Goal: Information Seeking & Learning: Check status

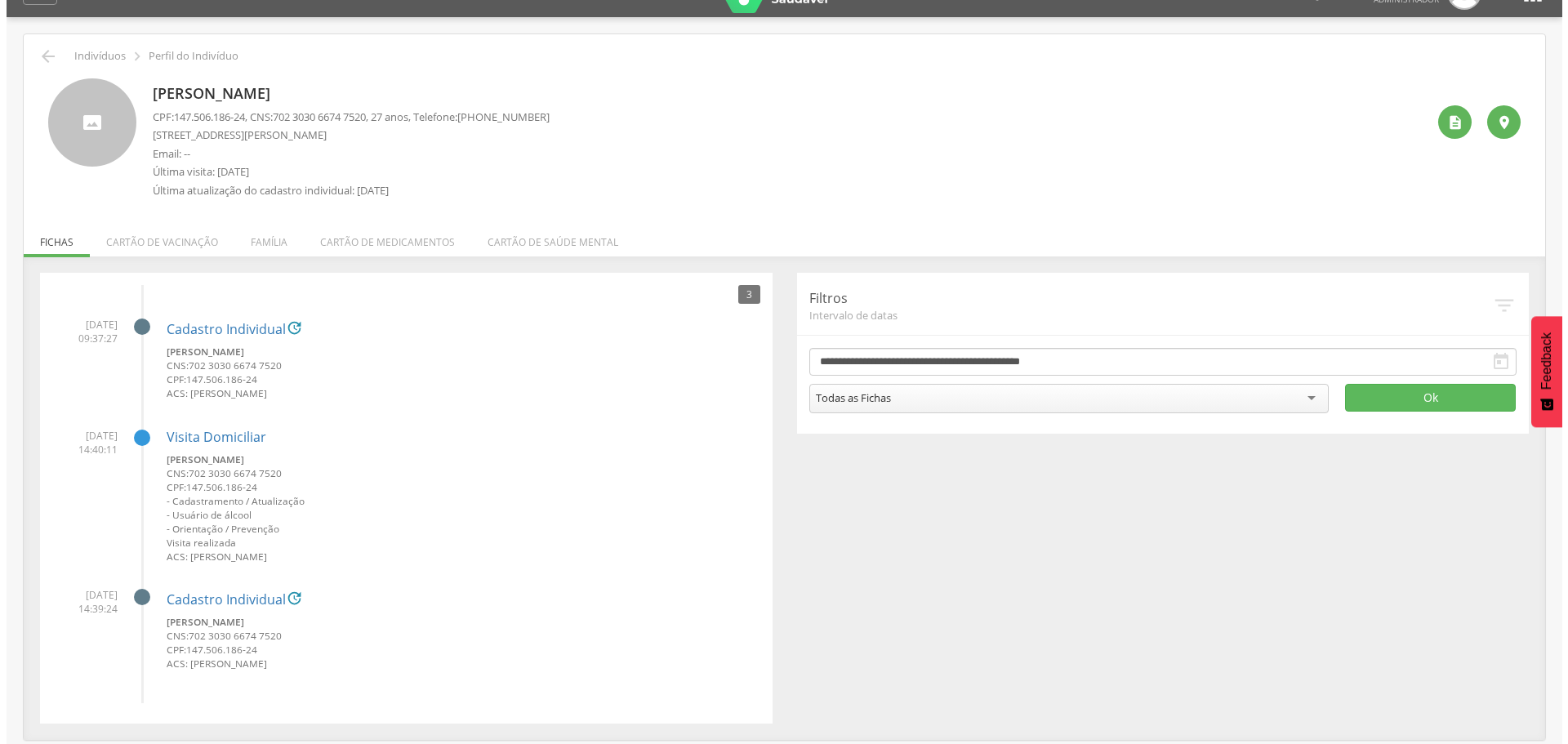
scroll to position [49, 0]
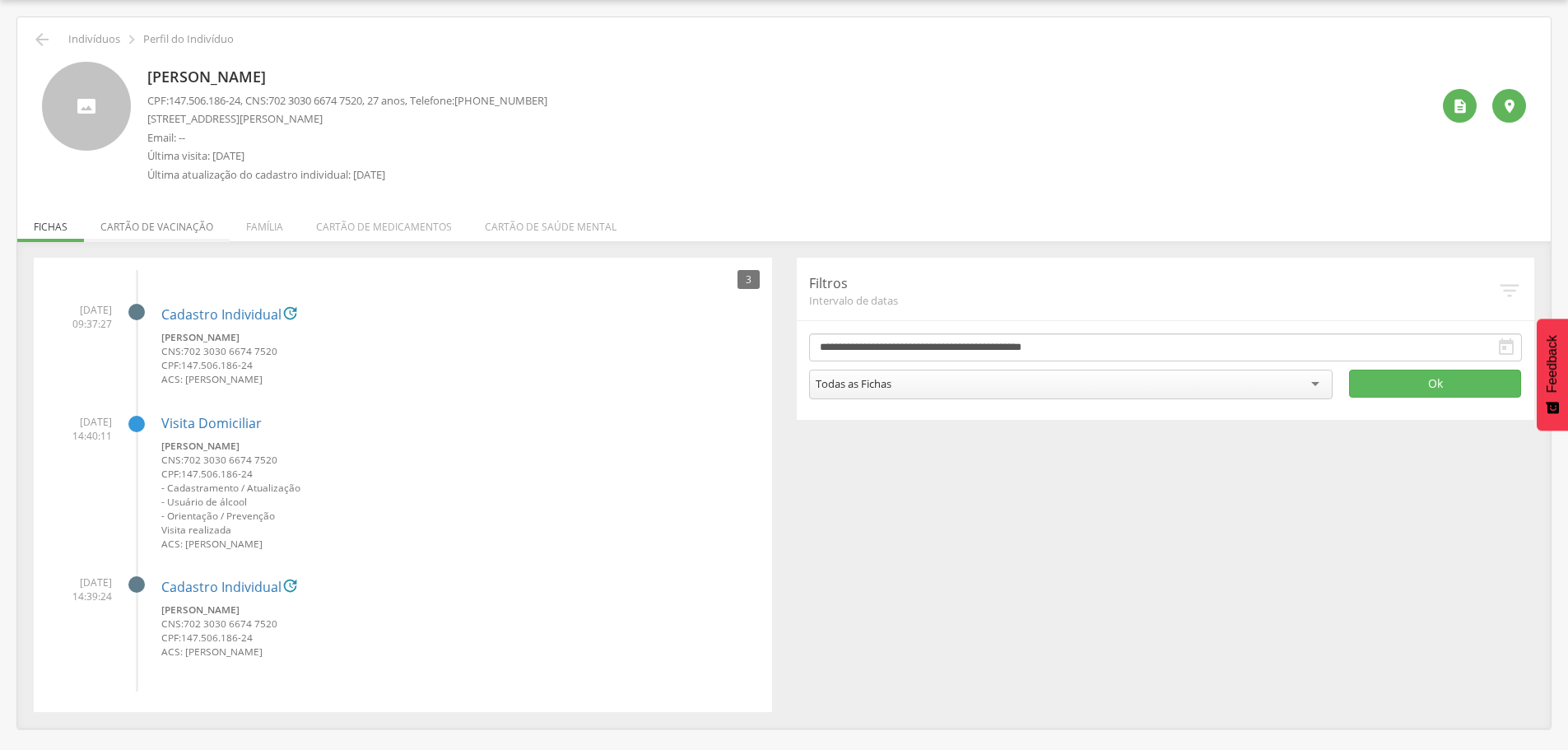
click at [168, 225] on li "Cartão de vacinação" at bounding box center [157, 223] width 146 height 38
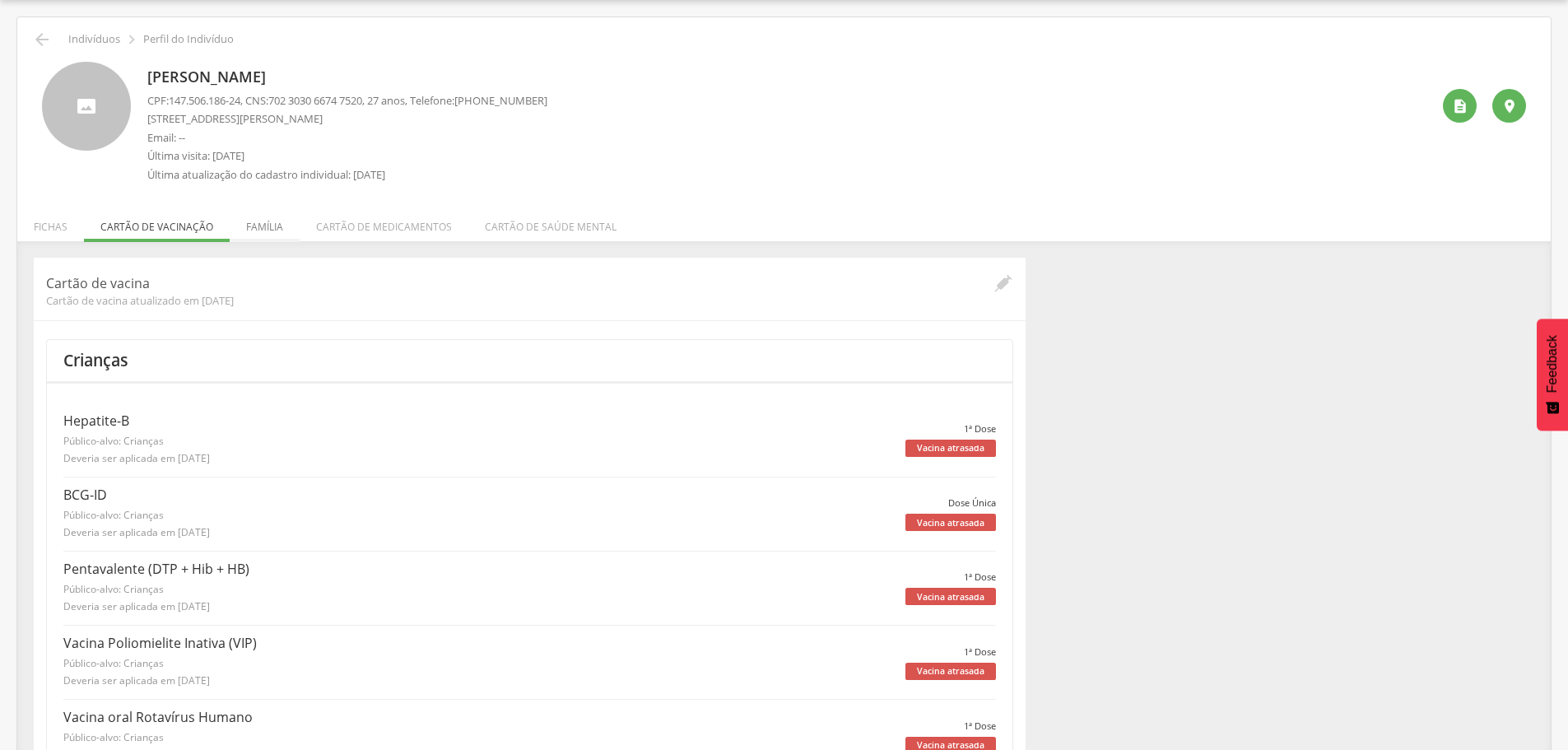
click at [268, 231] on li "Família" at bounding box center [264, 223] width 70 height 38
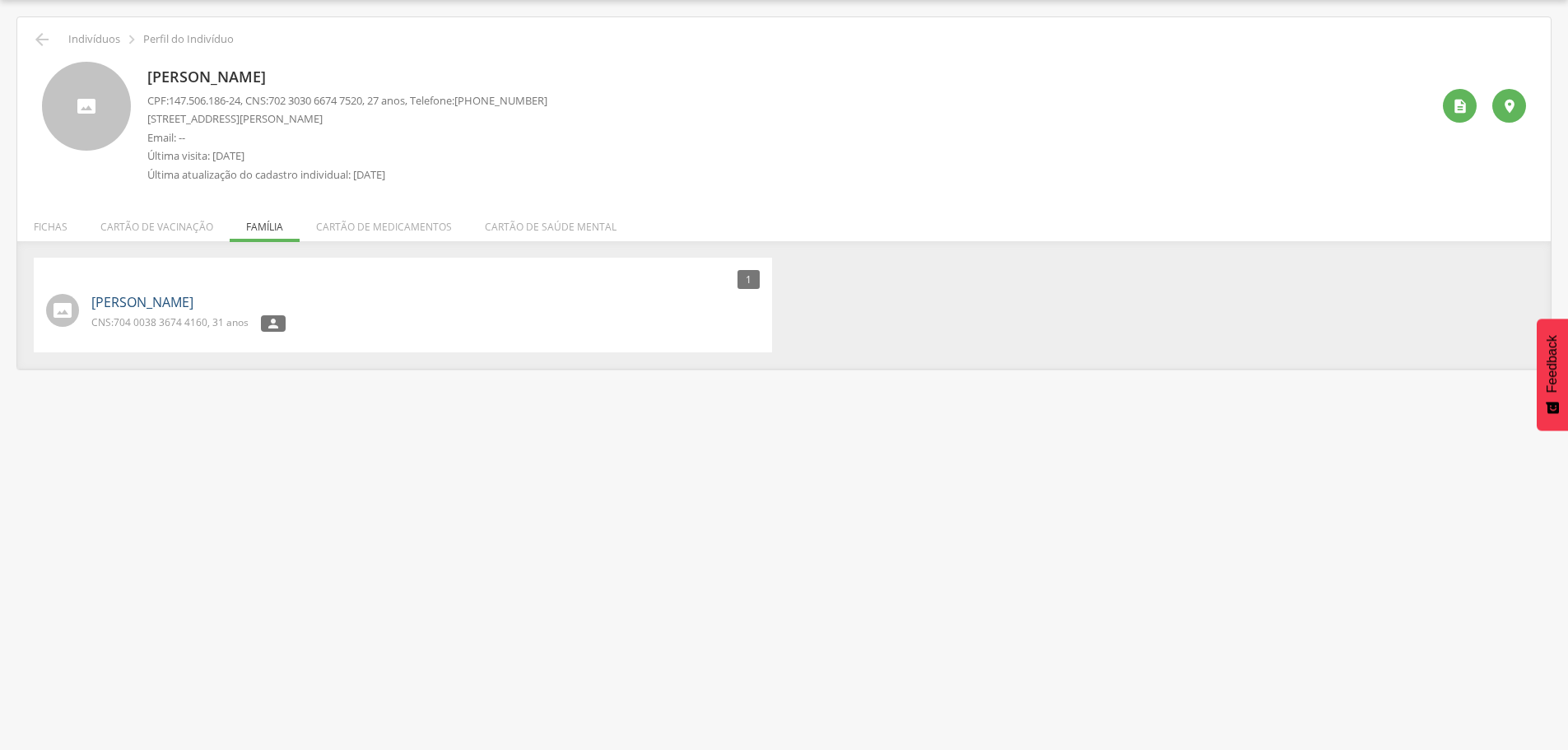
click at [168, 297] on link "[PERSON_NAME]" at bounding box center [142, 302] width 102 height 19
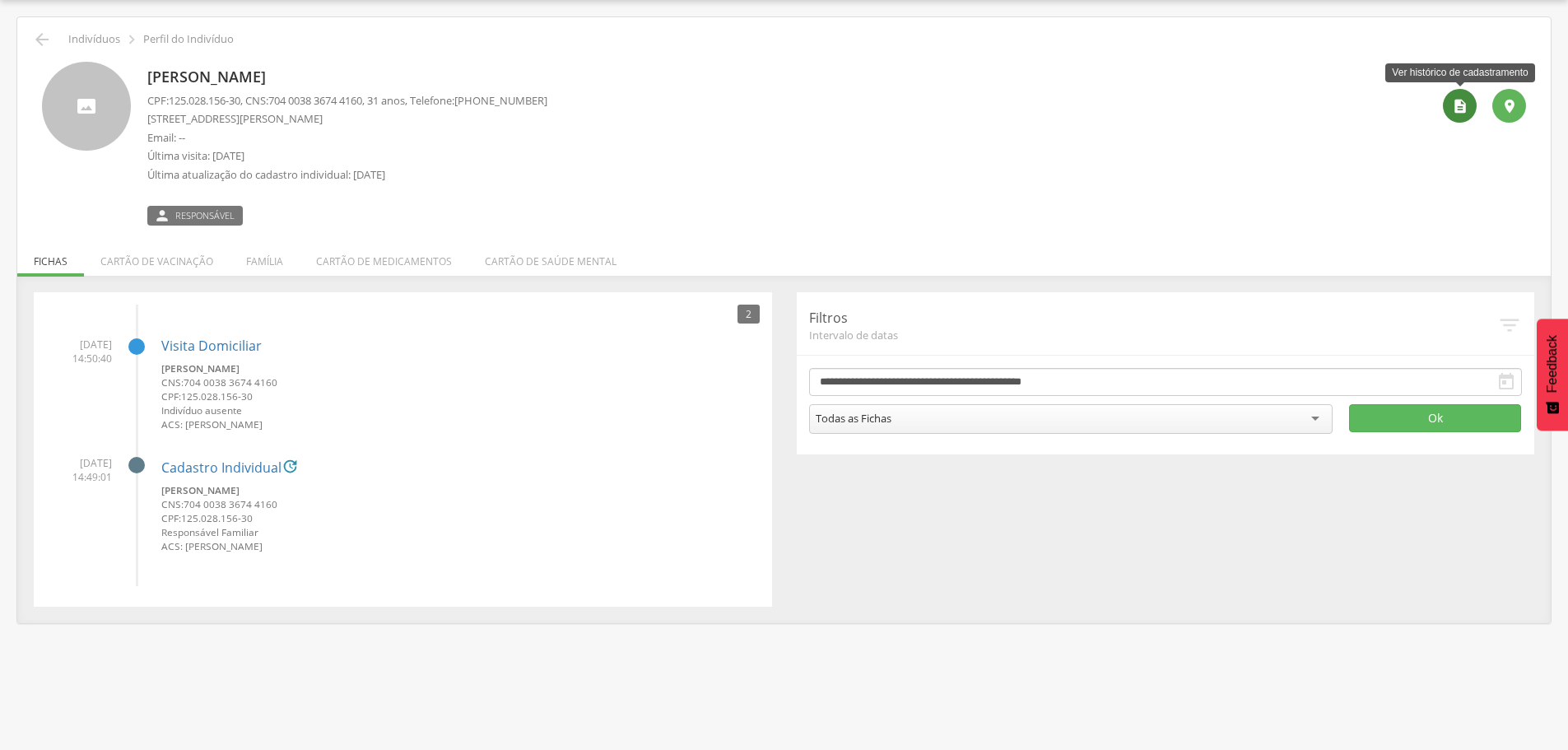
click at [1463, 102] on icon "" at bounding box center [1460, 105] width 16 height 16
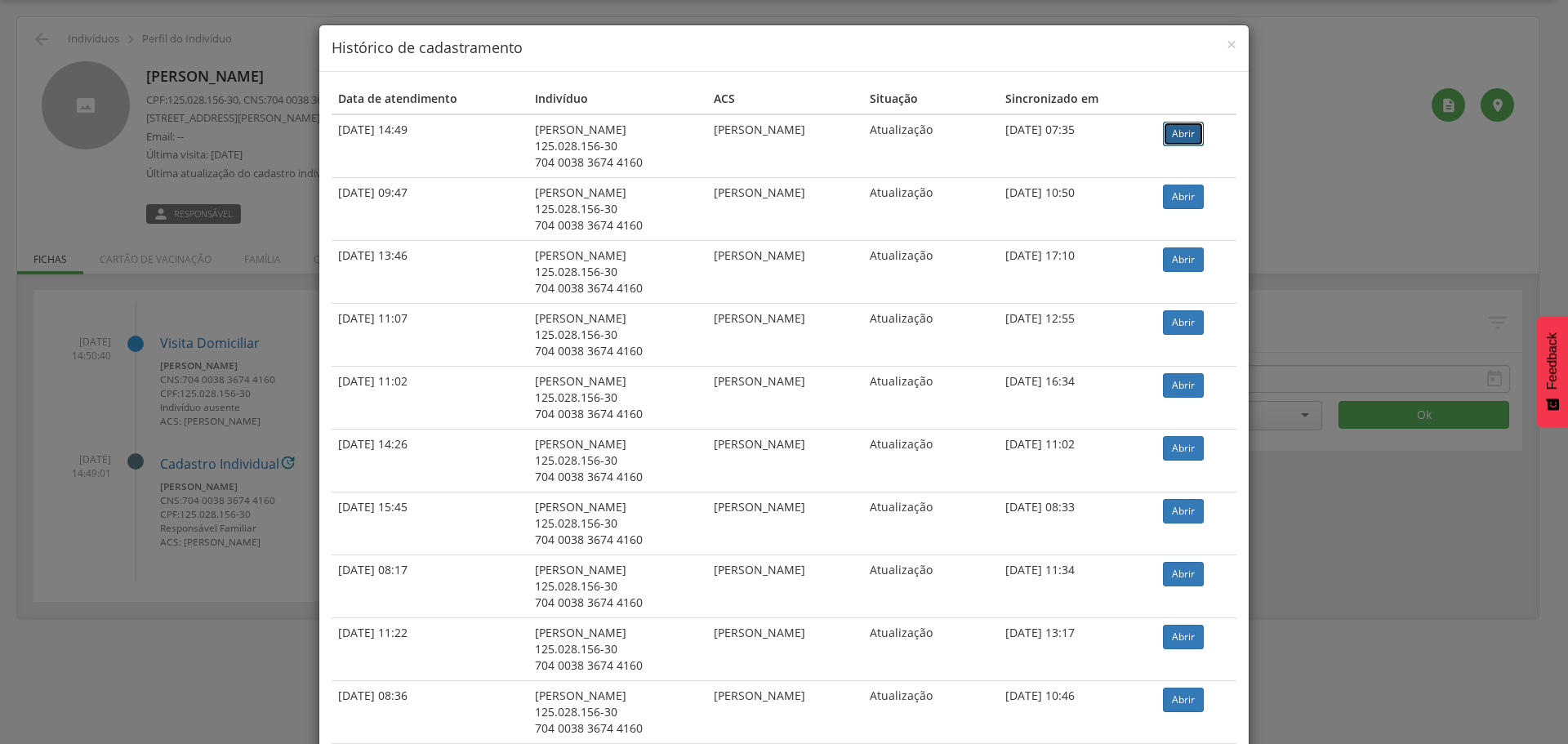
click at [1193, 130] on link "Abrir" at bounding box center [1183, 134] width 41 height 25
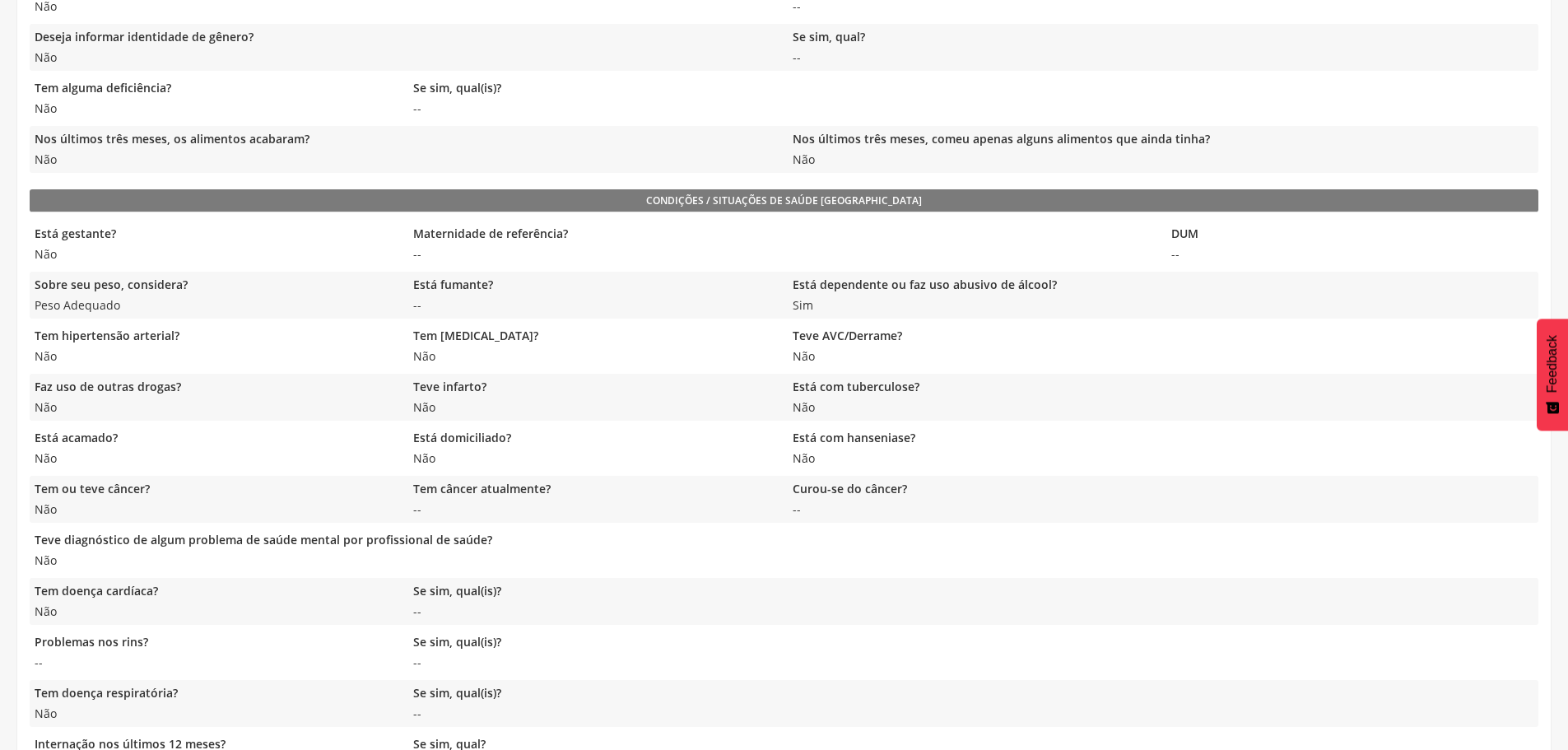
scroll to position [1034, 0]
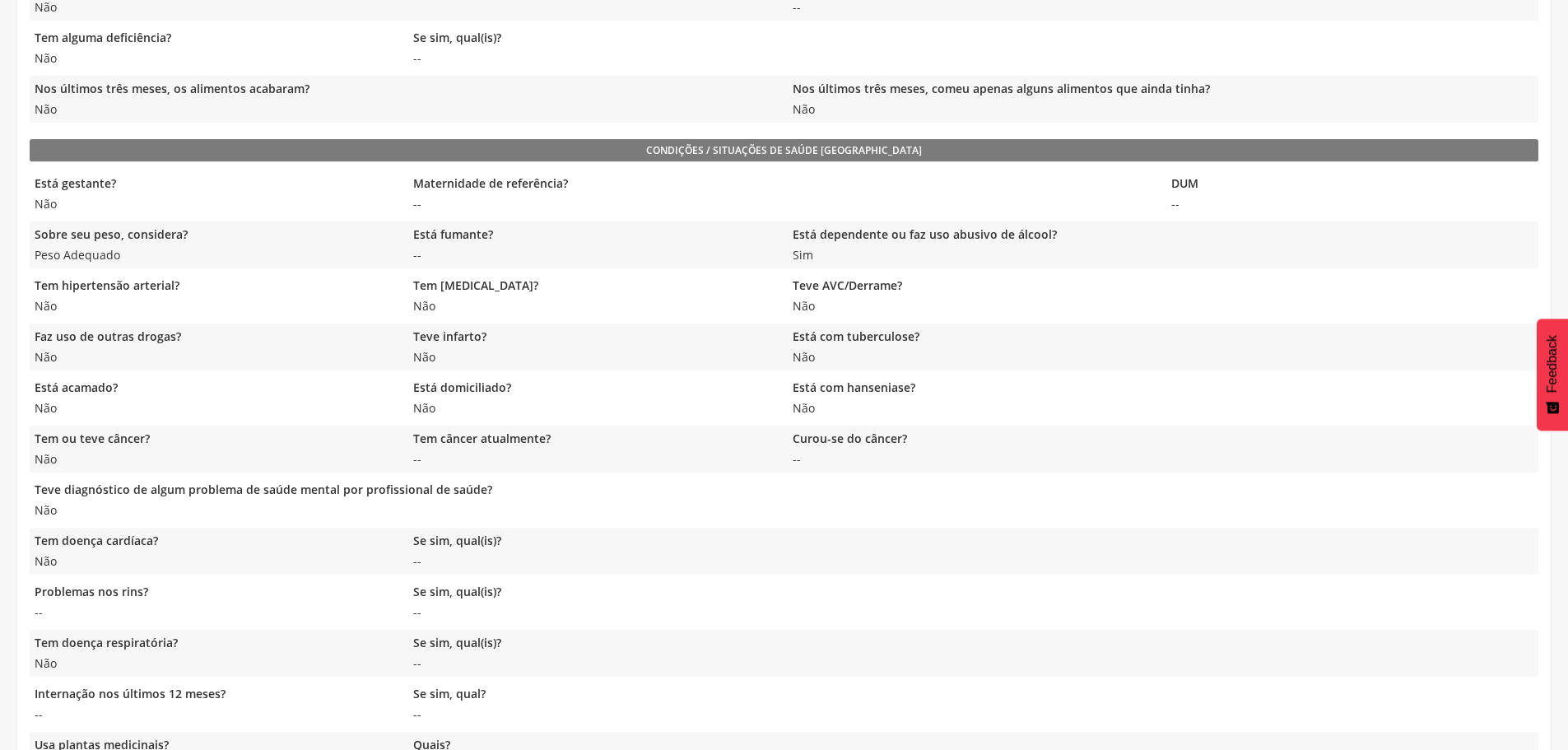
click at [941, 226] on legend "Está dependente ou faz uso abusivo de álcool?" at bounding box center [972, 236] width 370 height 19
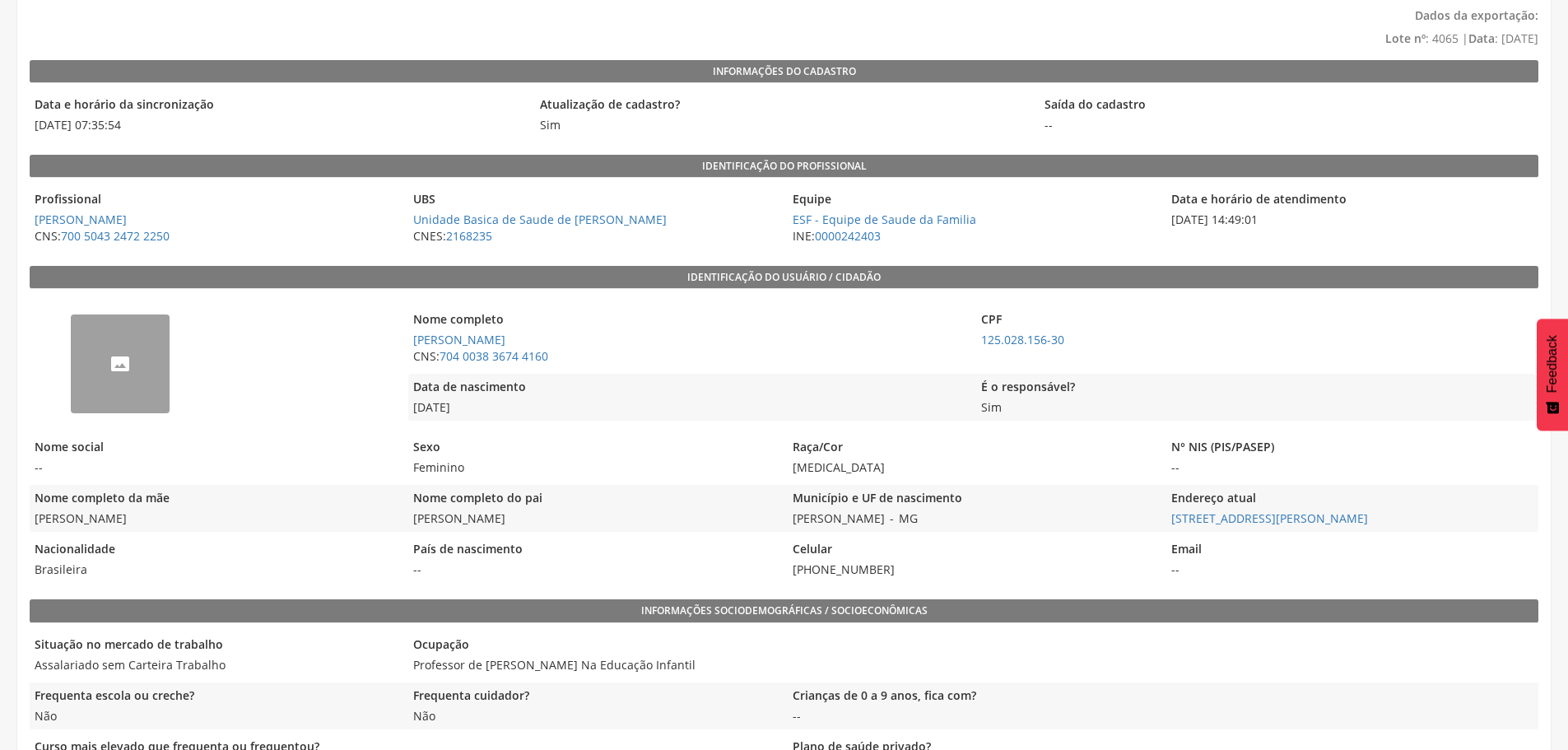
scroll to position [0, 0]
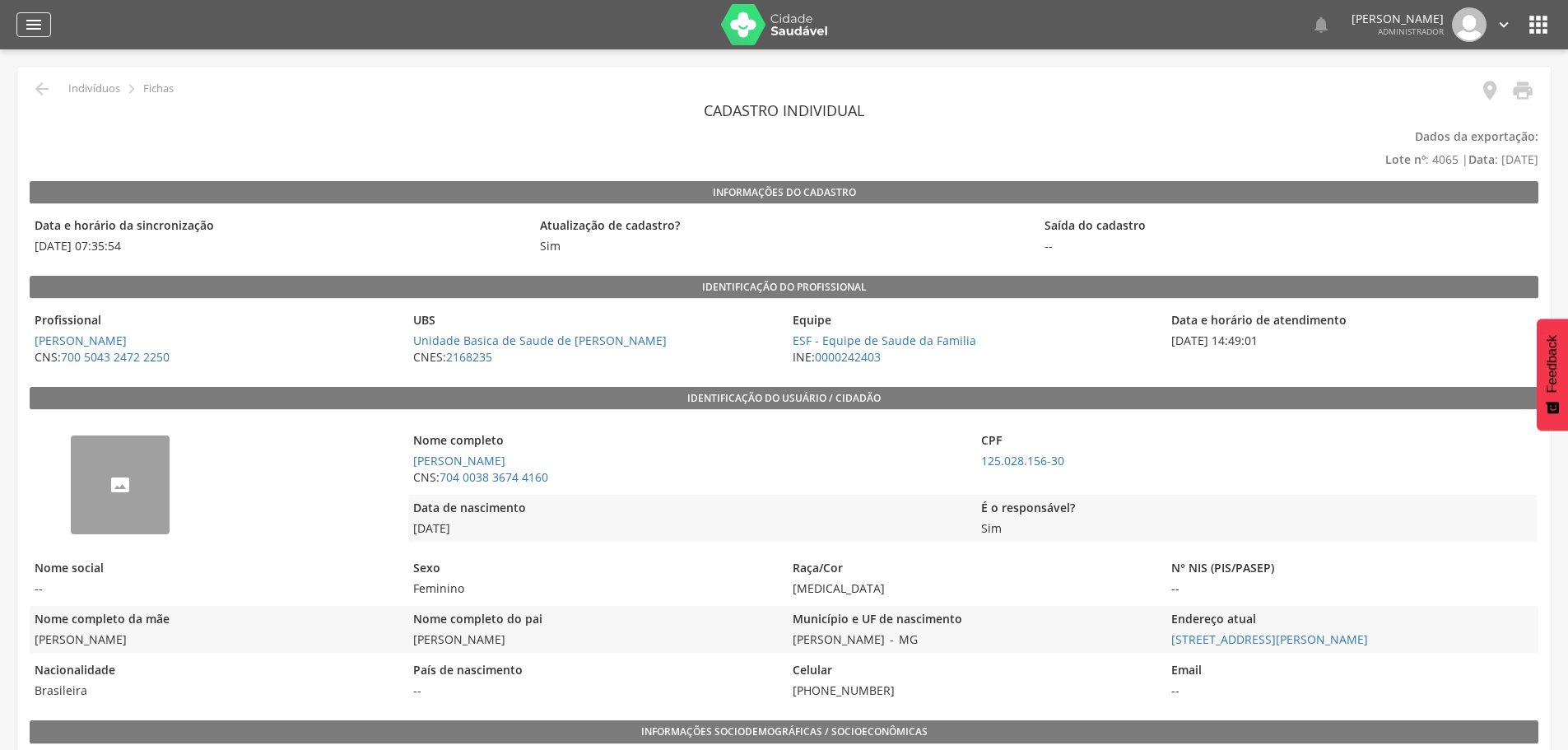
click at [21, 19] on div "" at bounding box center [34, 25] width 35 height 25
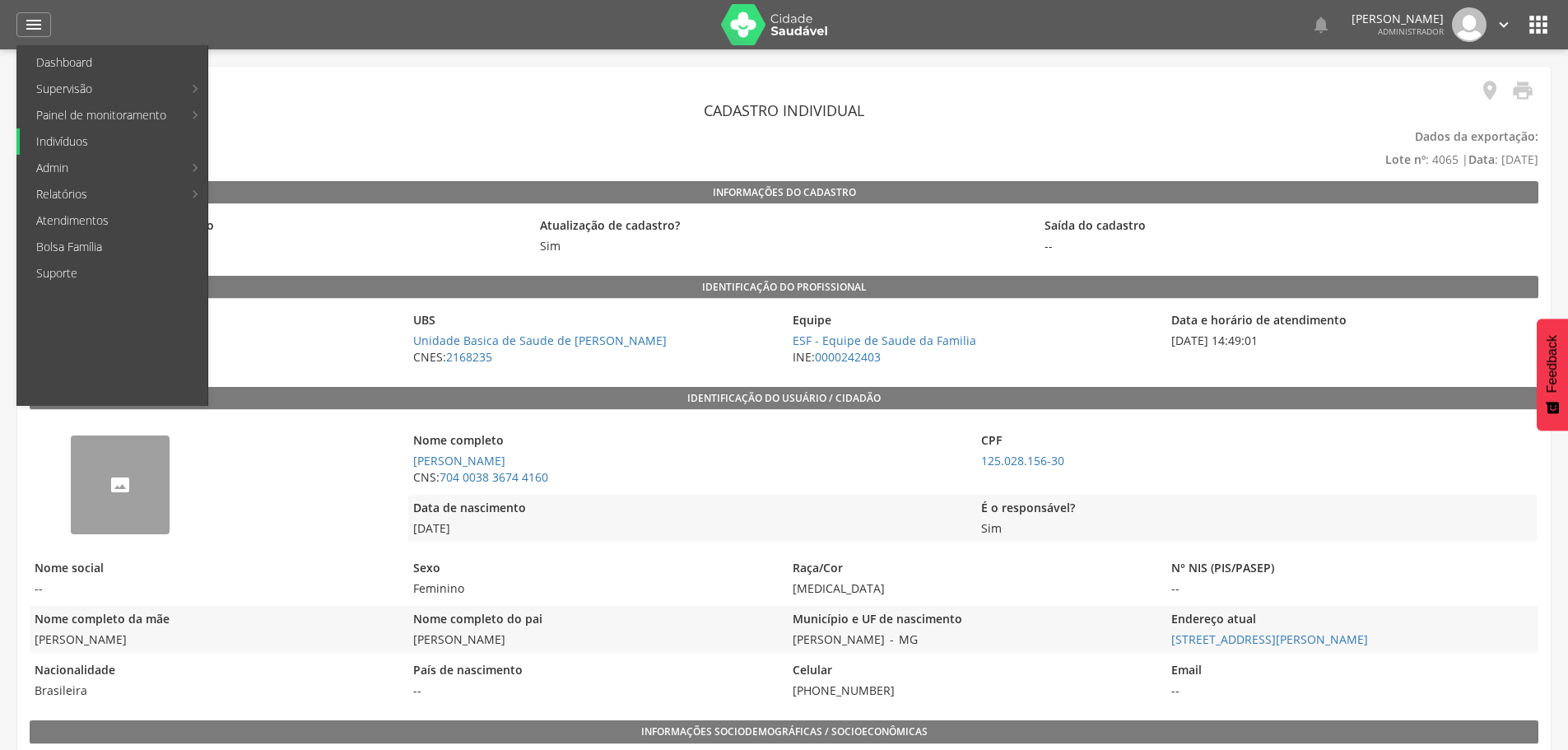
click at [76, 140] on link "Indivíduos" at bounding box center [114, 141] width 188 height 26
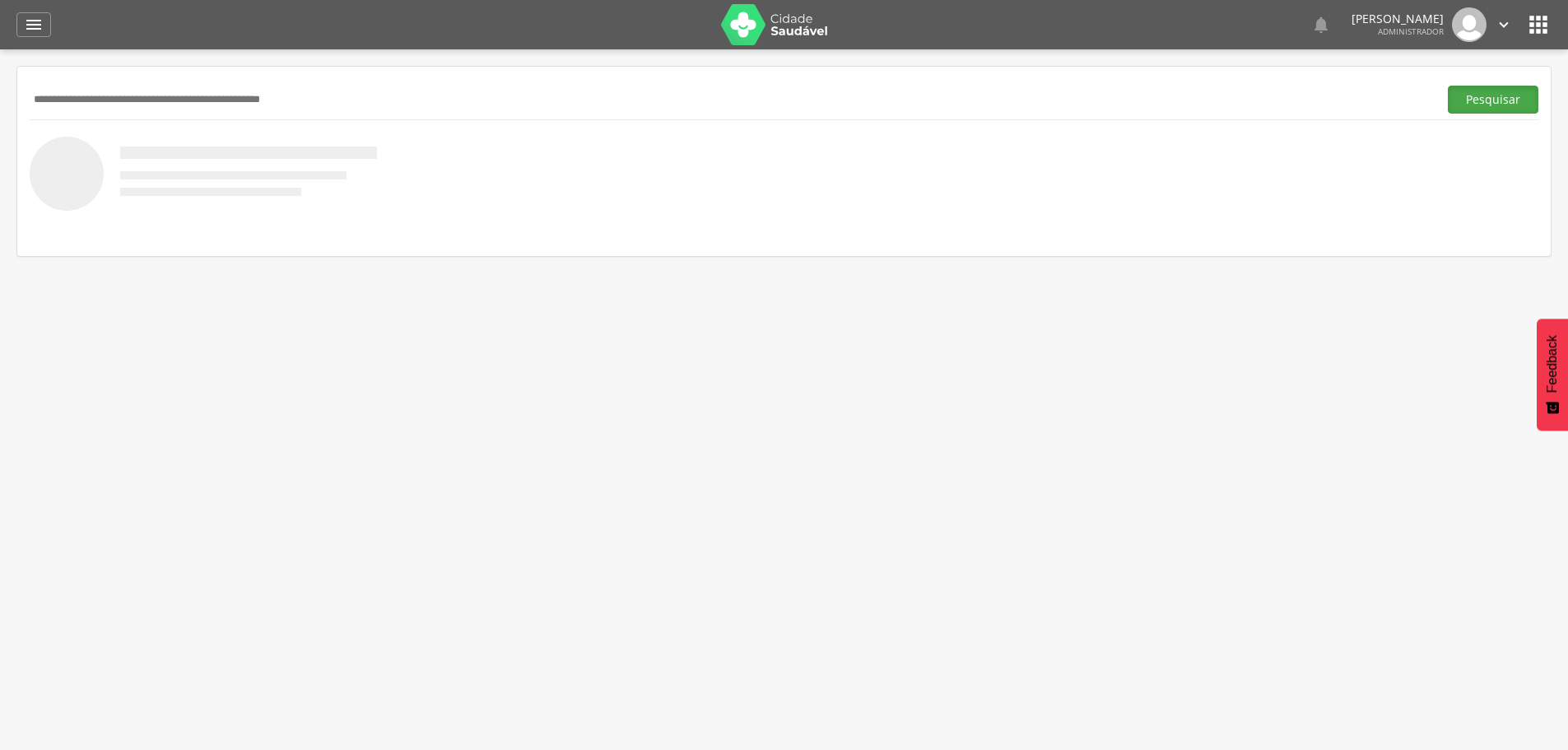
click at [1495, 98] on button "Pesquisar" at bounding box center [1492, 99] width 90 height 28
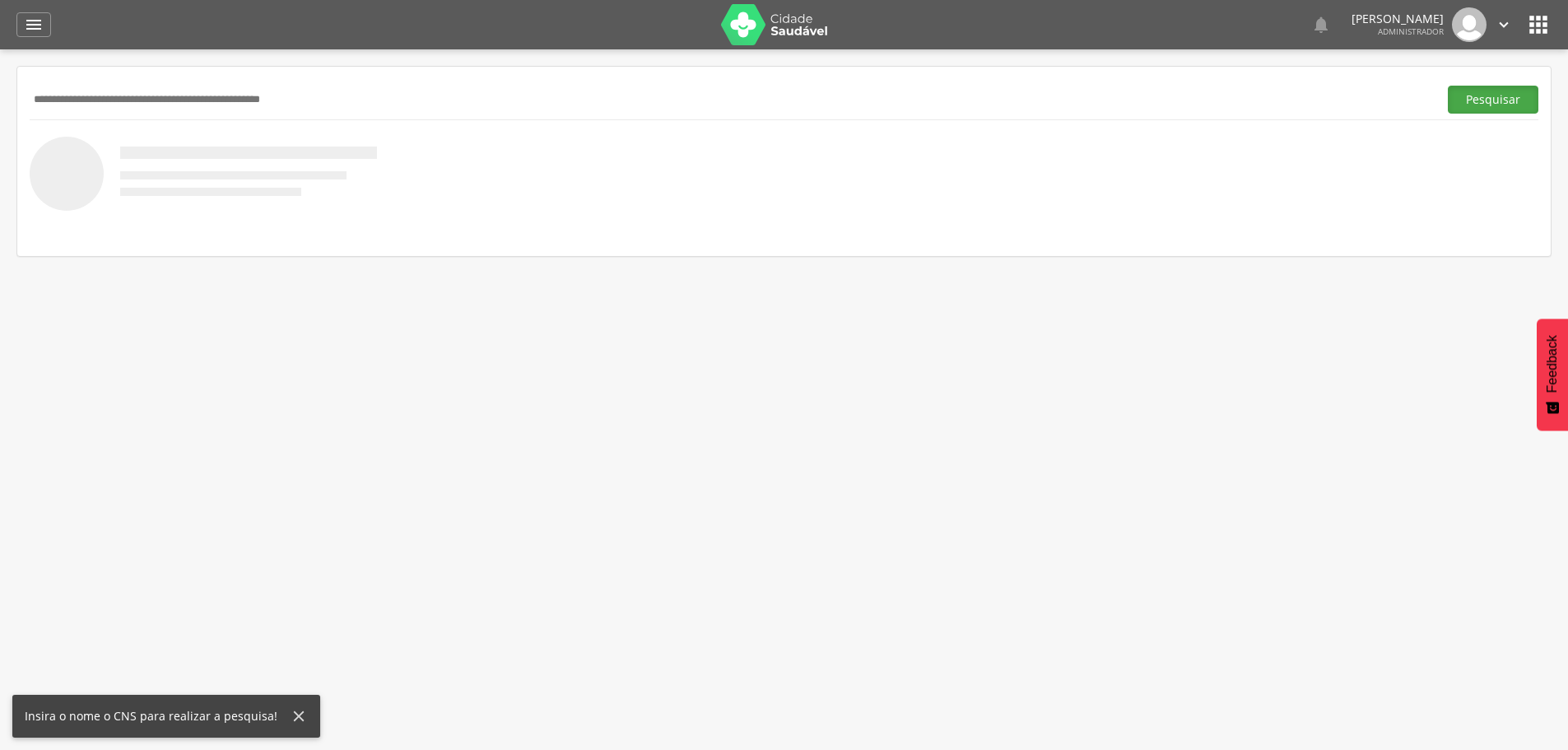
click at [1495, 105] on button "Pesquisar" at bounding box center [1492, 99] width 90 height 28
click at [263, 95] on input "text" at bounding box center [730, 99] width 1401 height 28
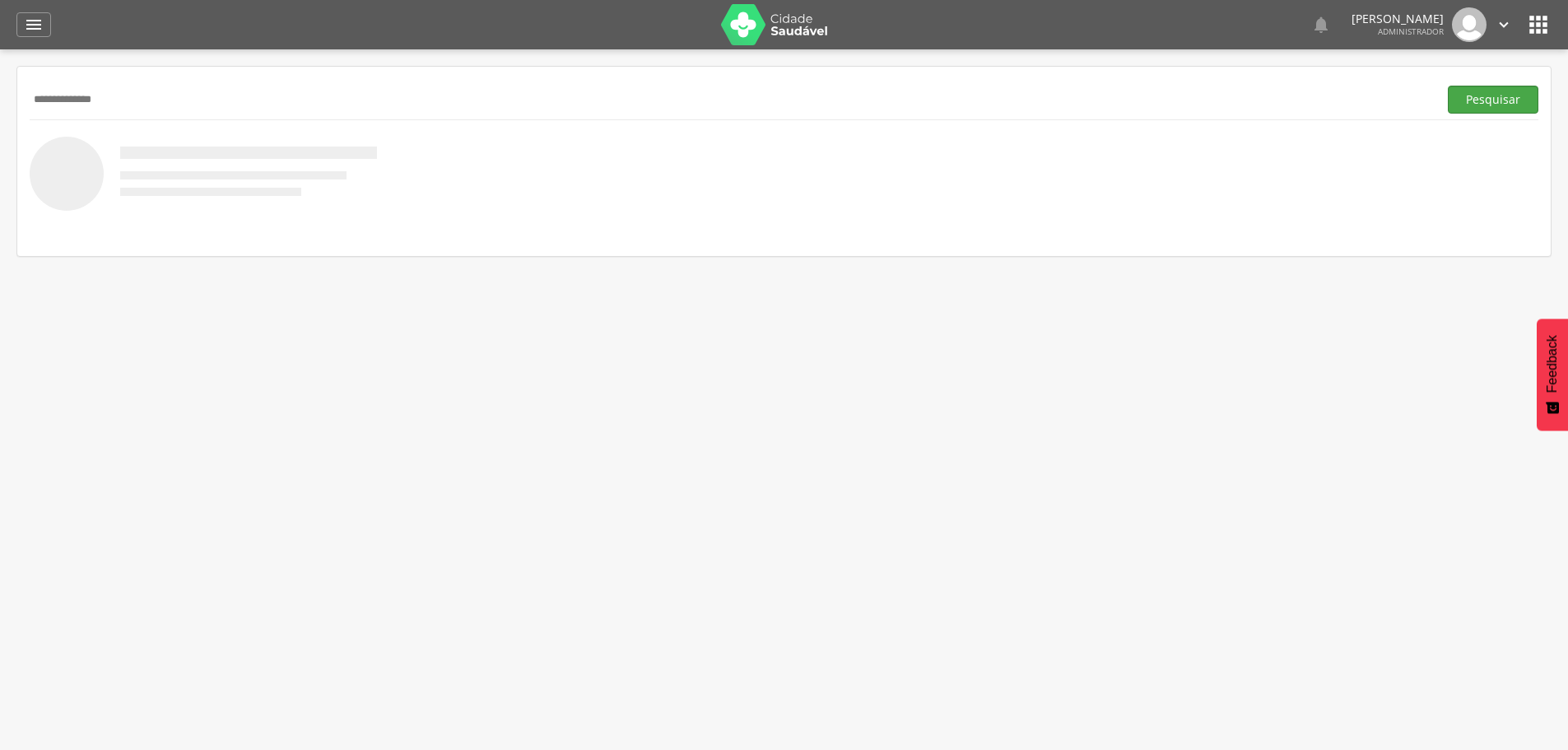
type input "**********"
click at [1486, 103] on button "Pesquisar" at bounding box center [1492, 99] width 90 height 28
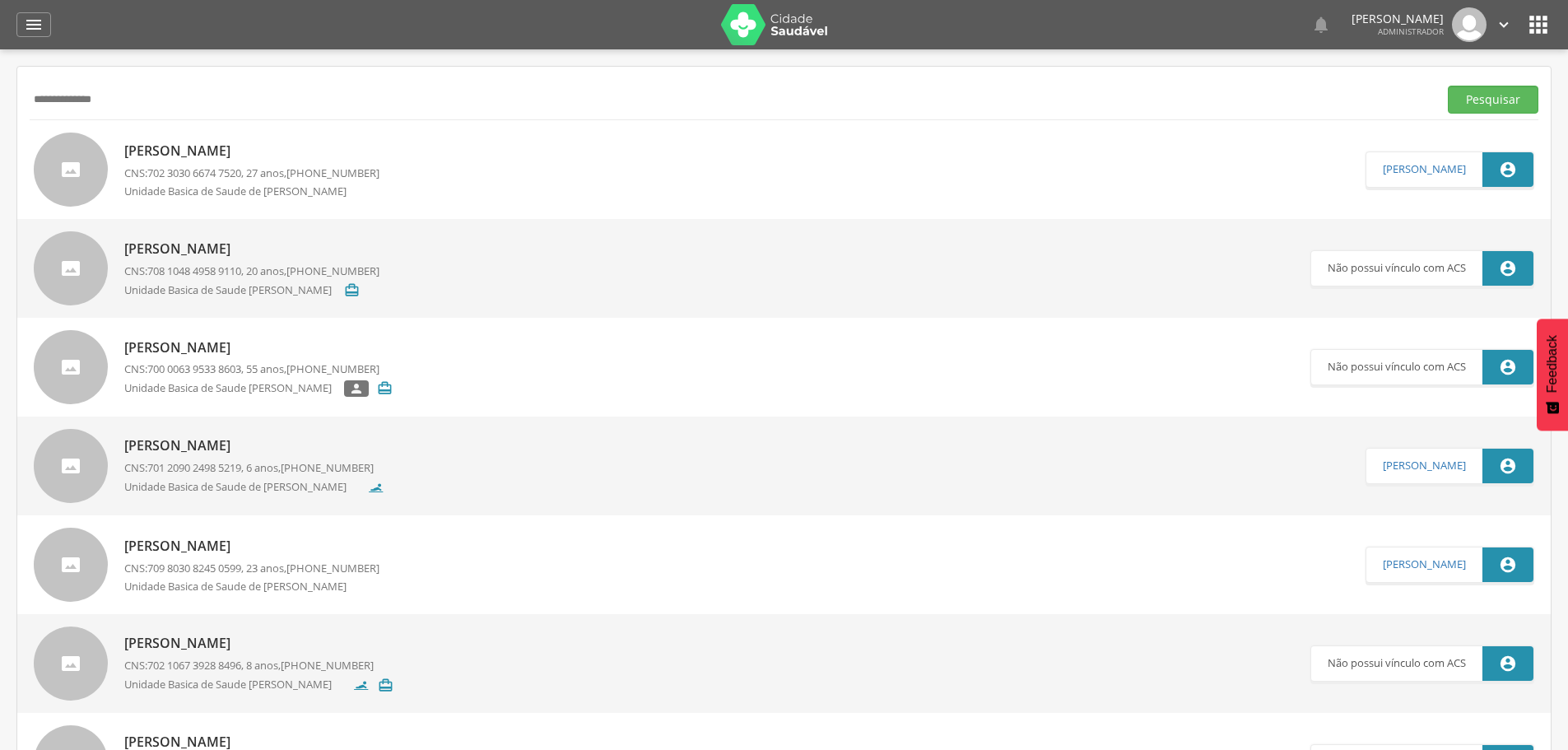
click at [223, 147] on p "[PERSON_NAME]" at bounding box center [252, 152] width 255 height 19
type input "**********"
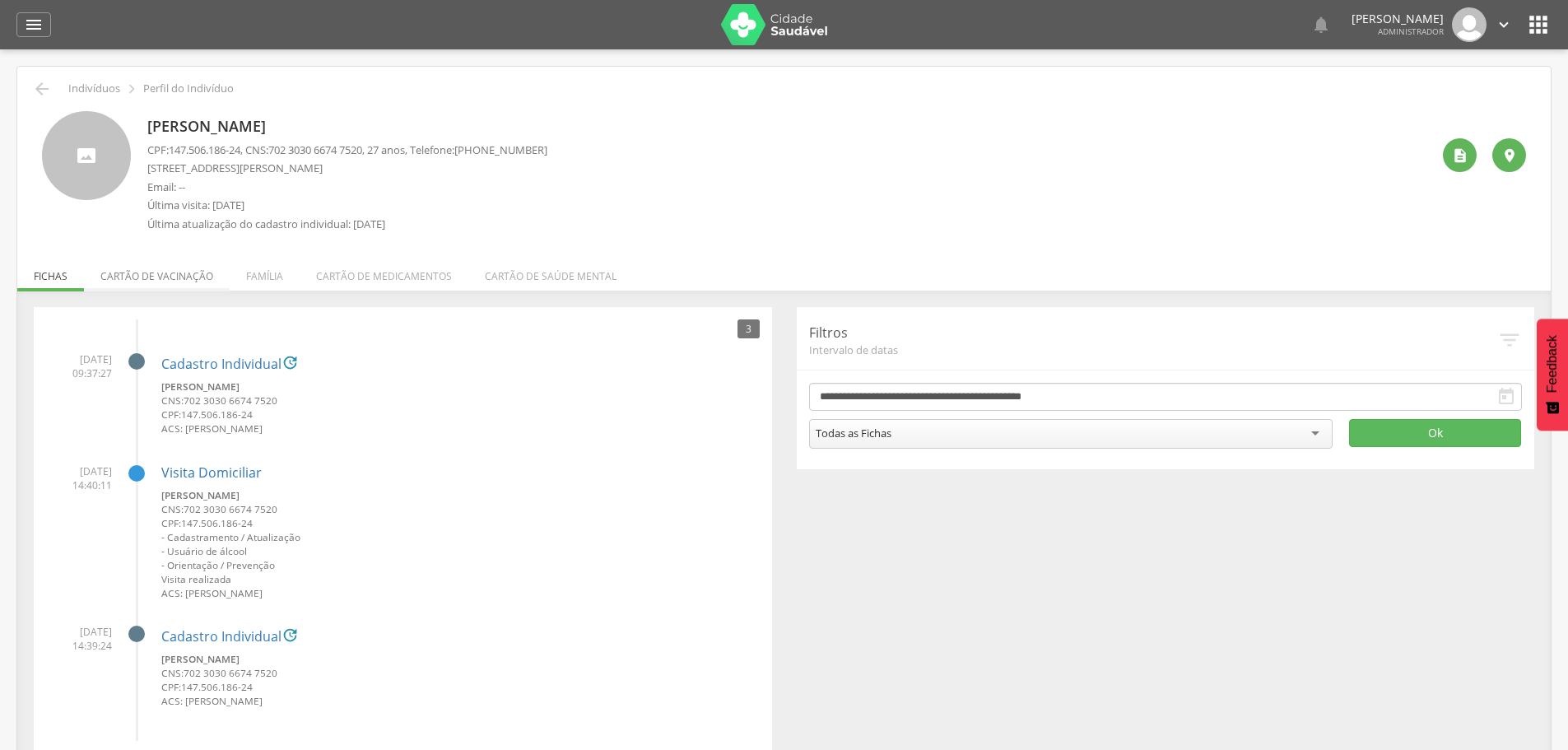
click at [164, 277] on li "Cartão de vacinação" at bounding box center [157, 271] width 146 height 38
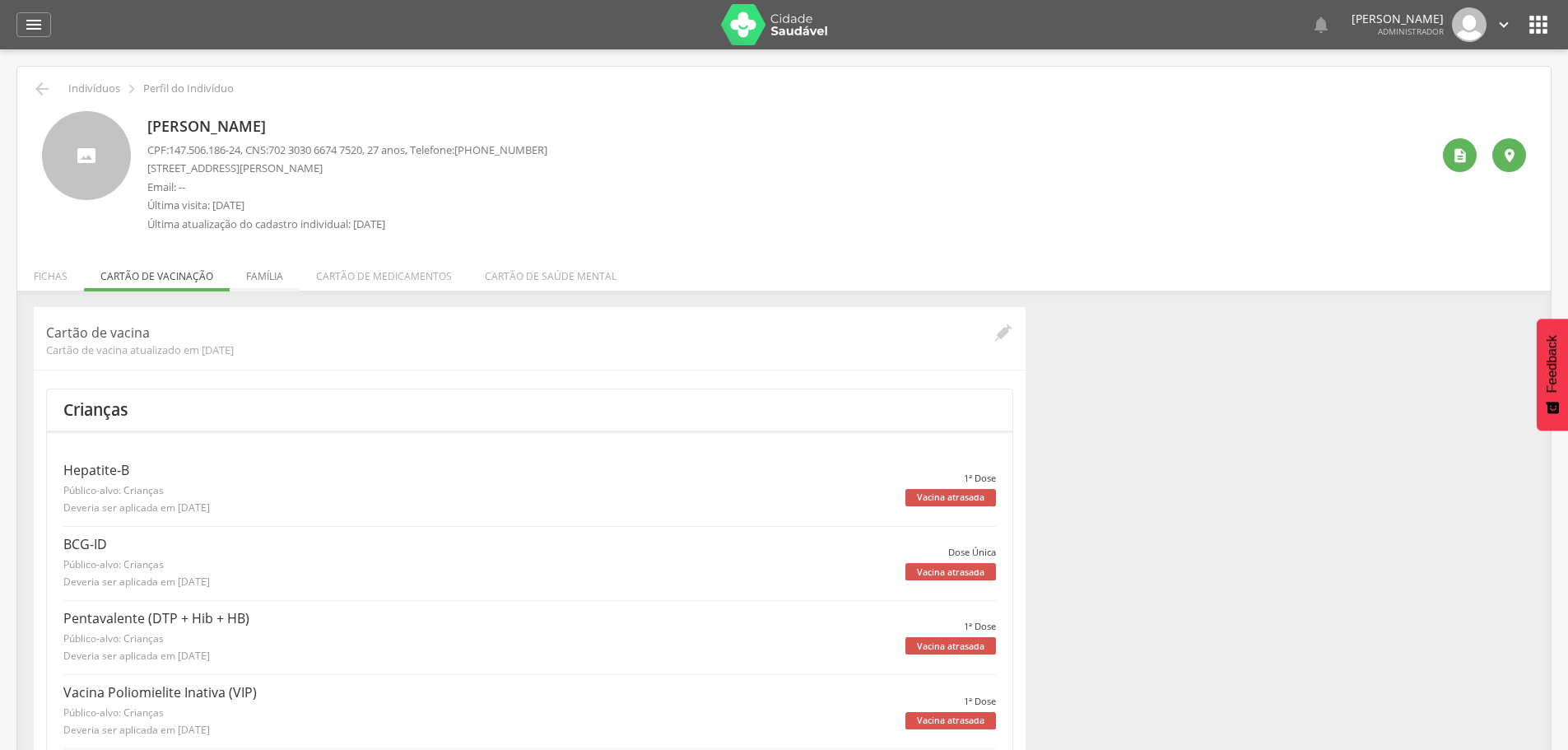
click at [265, 282] on li "Família" at bounding box center [264, 271] width 70 height 38
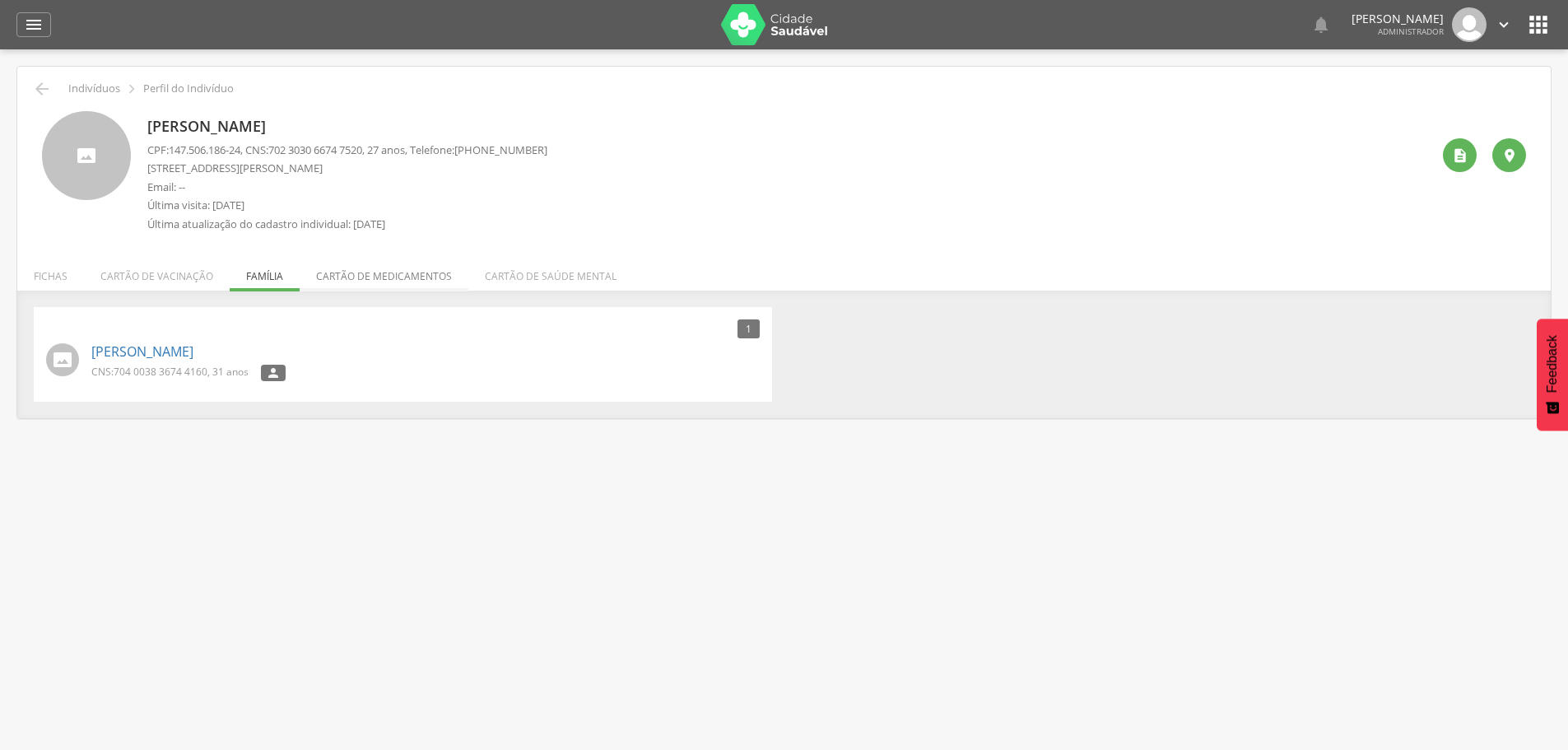
click at [397, 282] on li "Cartão de medicamentos" at bounding box center [384, 271] width 169 height 38
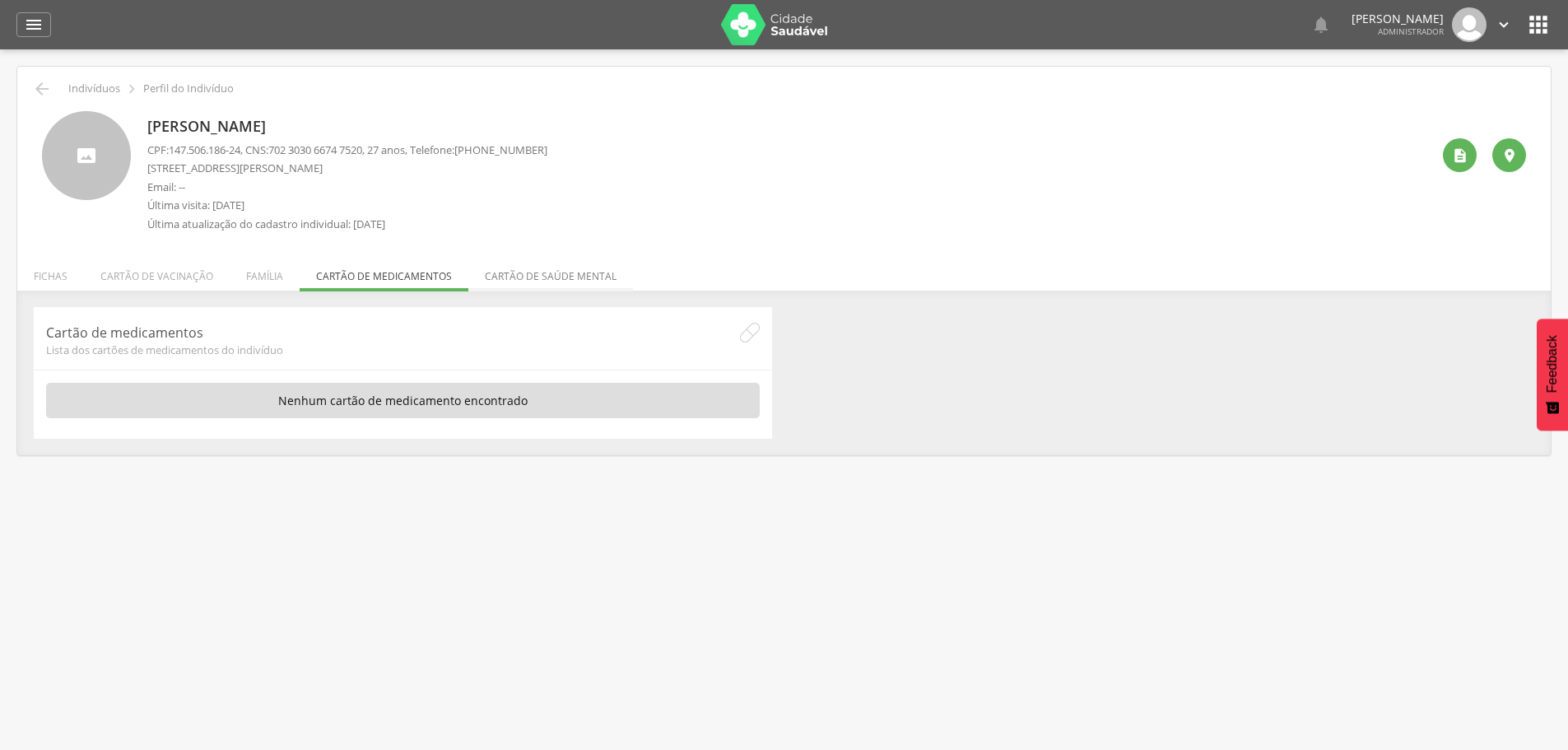
click at [583, 283] on li "Cartão de saúde mental" at bounding box center [550, 271] width 165 height 38
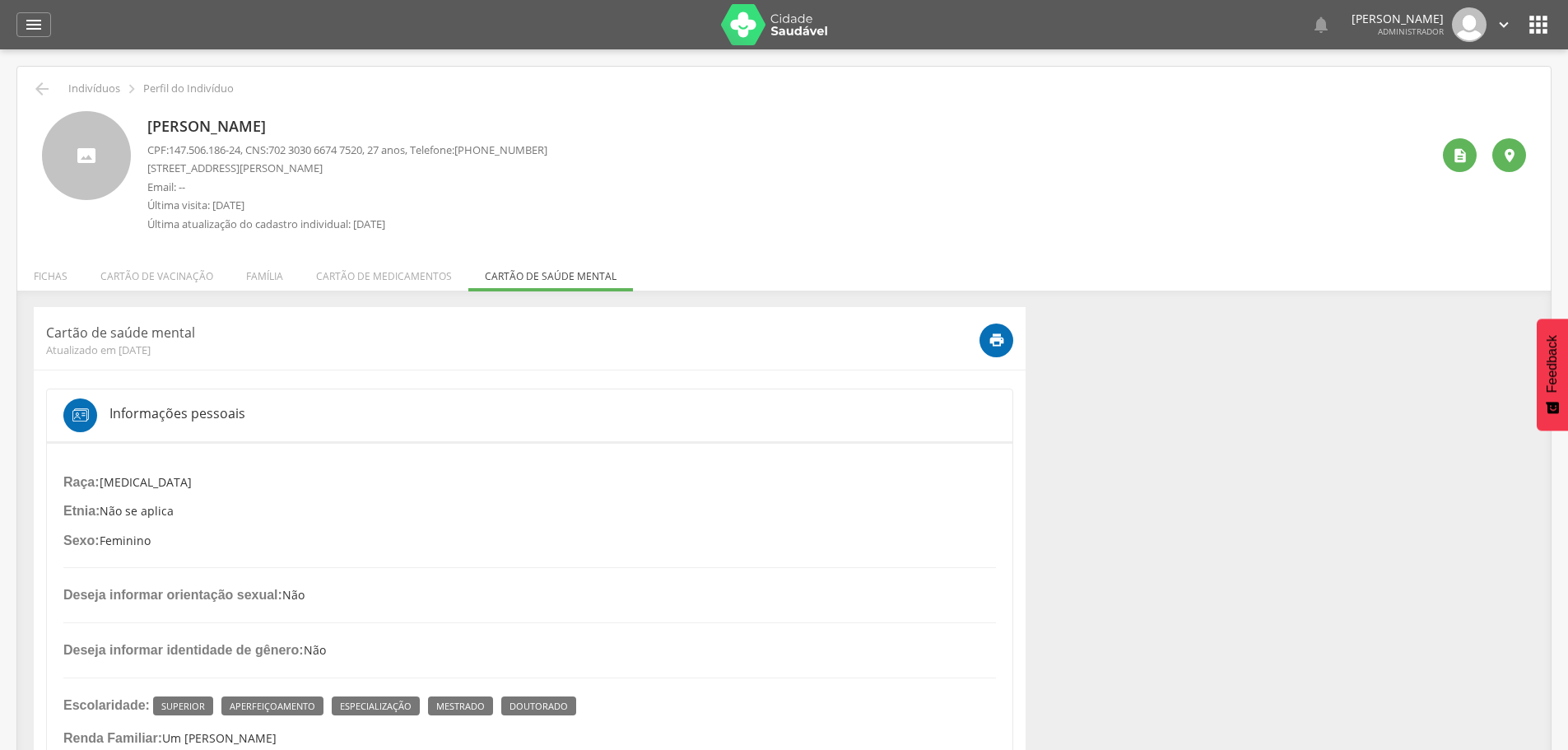
click at [40, 41] on div " Dashboard Supervisão Produtividade Mapa da cidade Mapa de cobertura Ranking A…" at bounding box center [784, 24] width 1534 height 49
click at [40, 21] on icon "" at bounding box center [34, 24] width 20 height 20
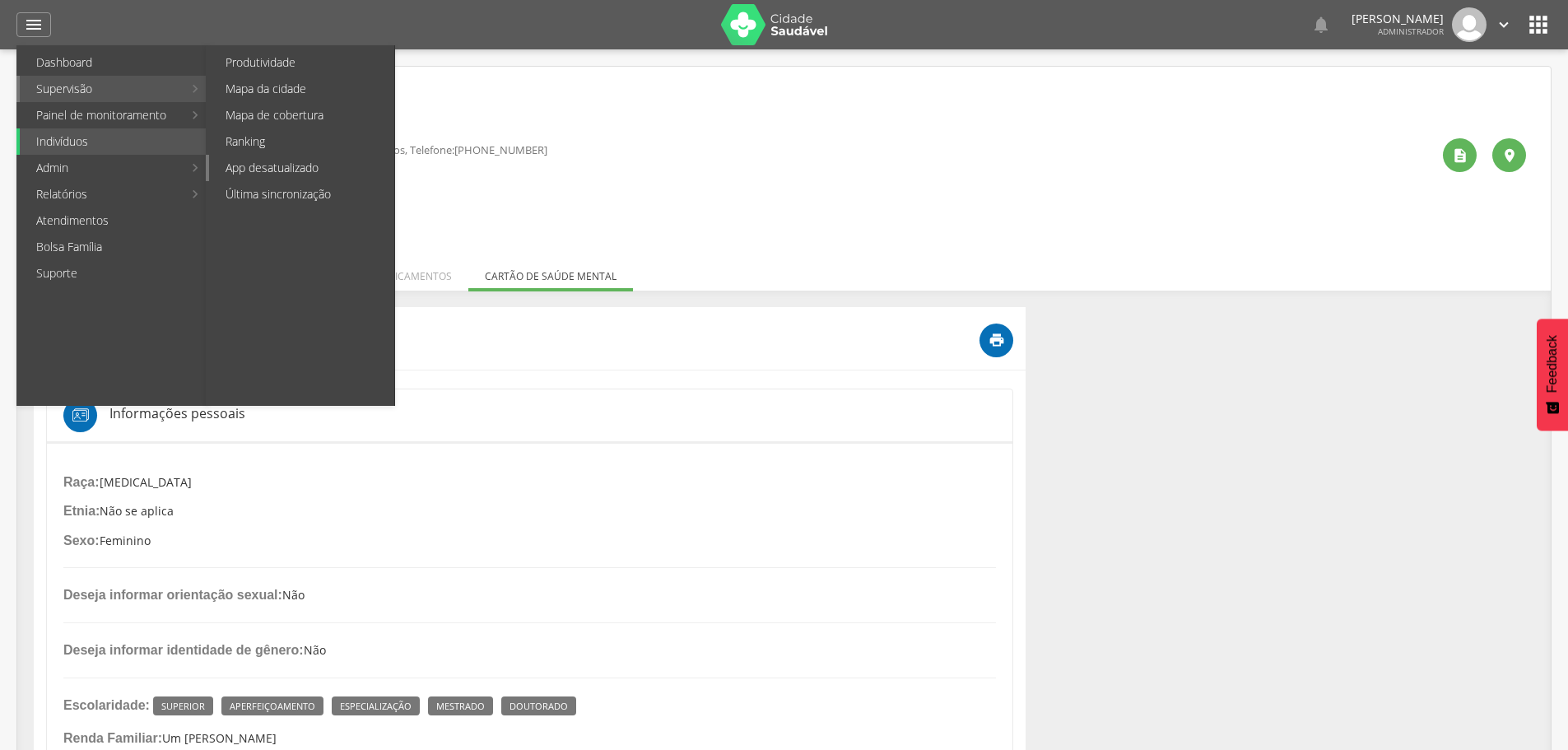
click at [265, 167] on link "App desatualizado" at bounding box center [301, 167] width 185 height 26
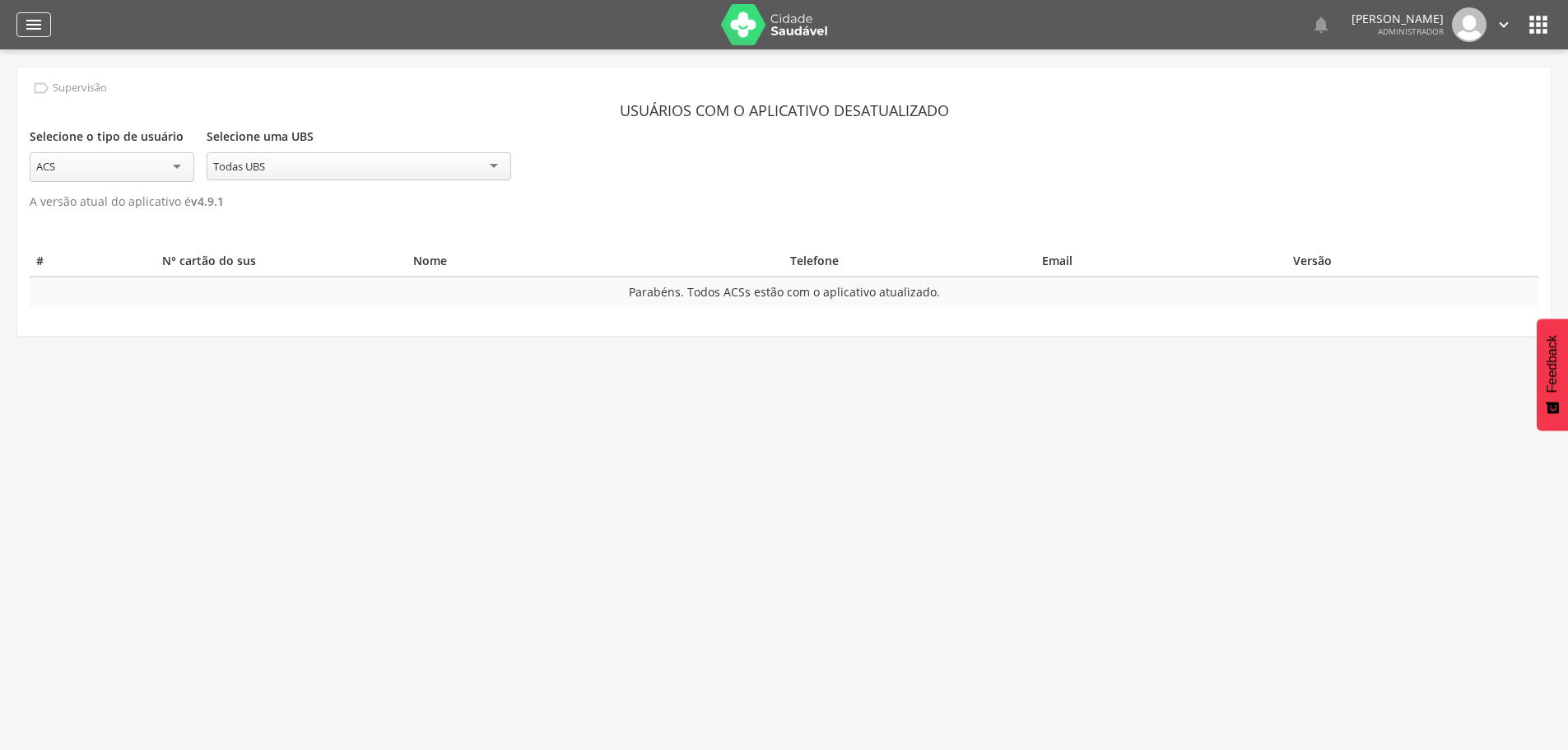
click at [29, 18] on icon "" at bounding box center [34, 24] width 20 height 20
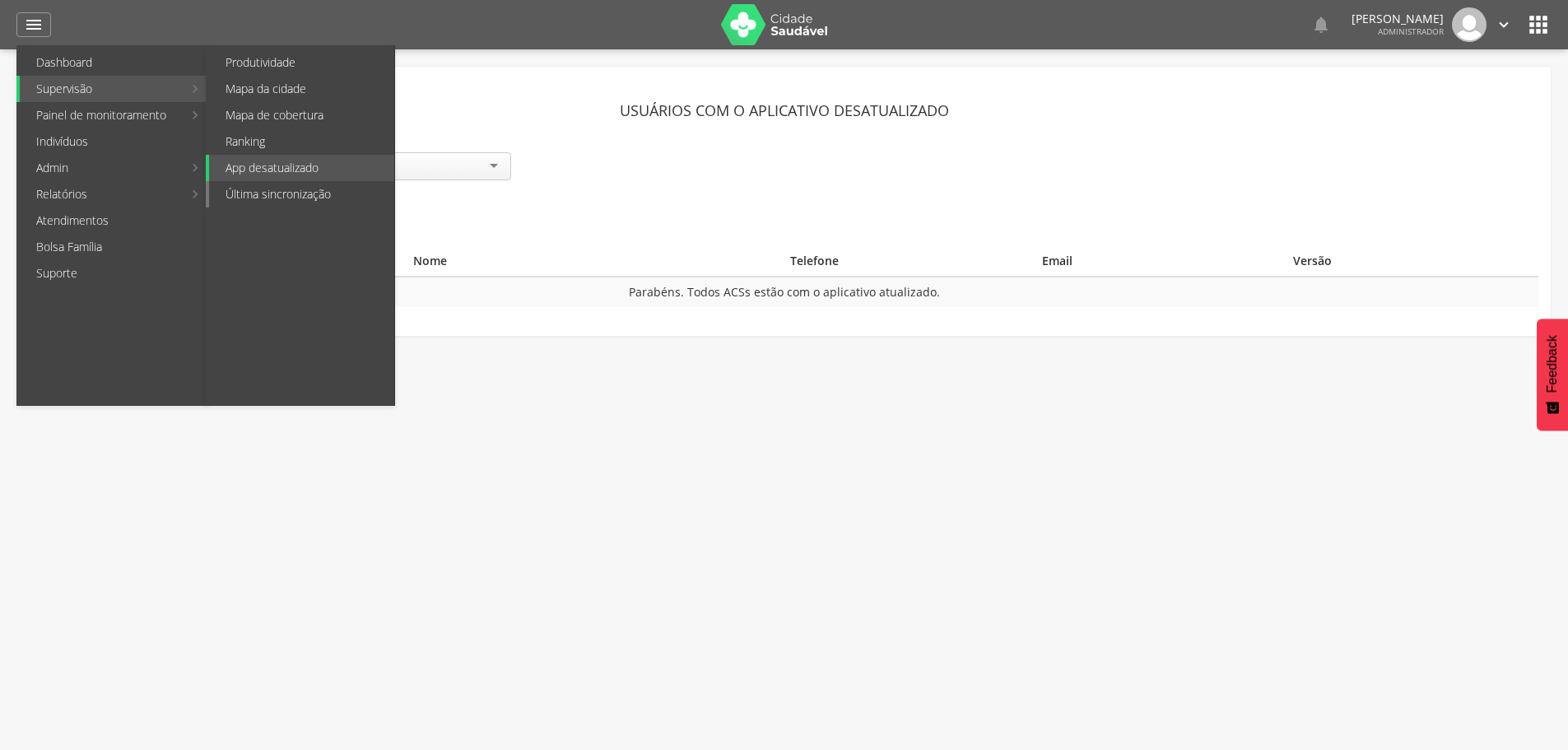
click at [268, 192] on link "Última sincronização" at bounding box center [301, 194] width 185 height 26
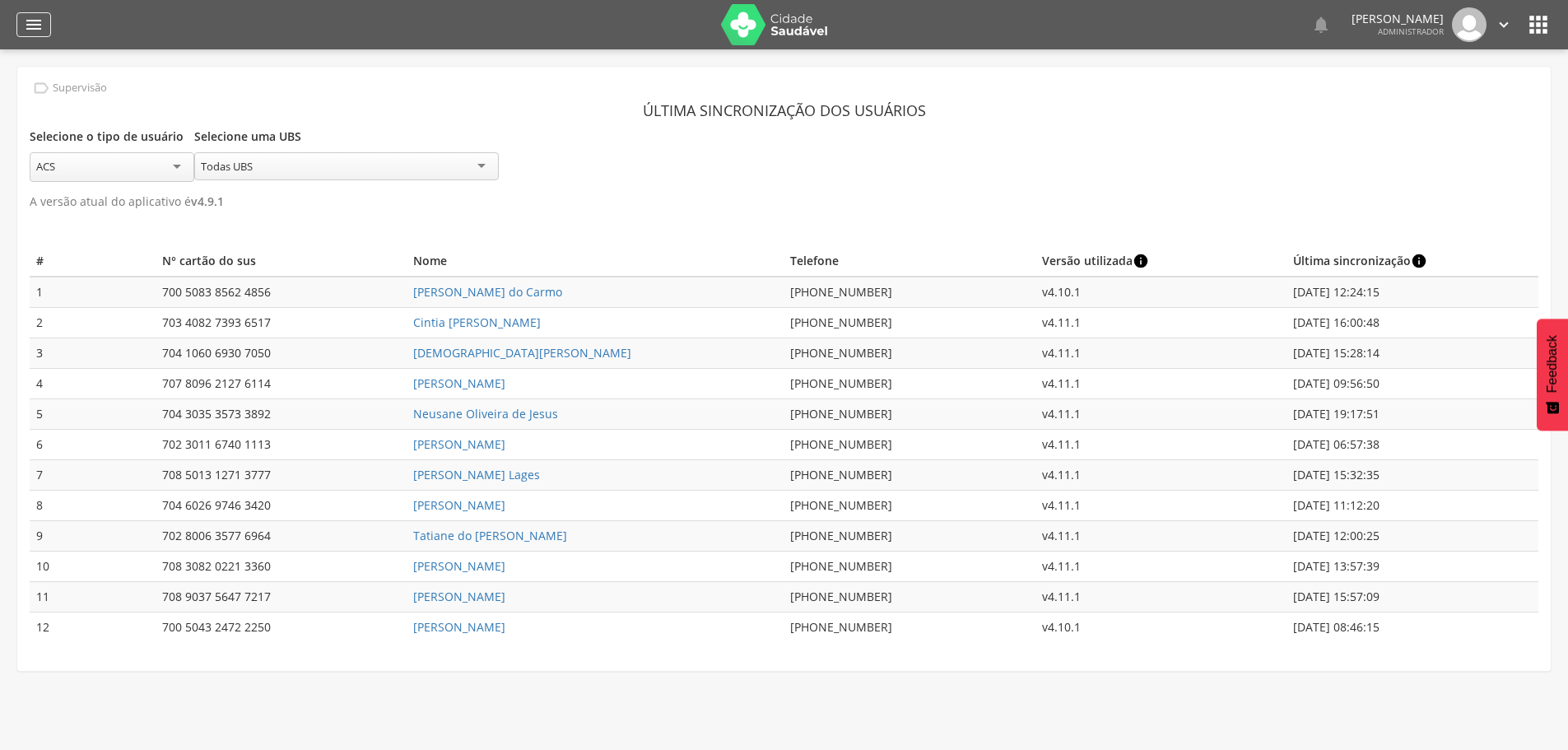
click at [39, 23] on icon "" at bounding box center [34, 24] width 20 height 20
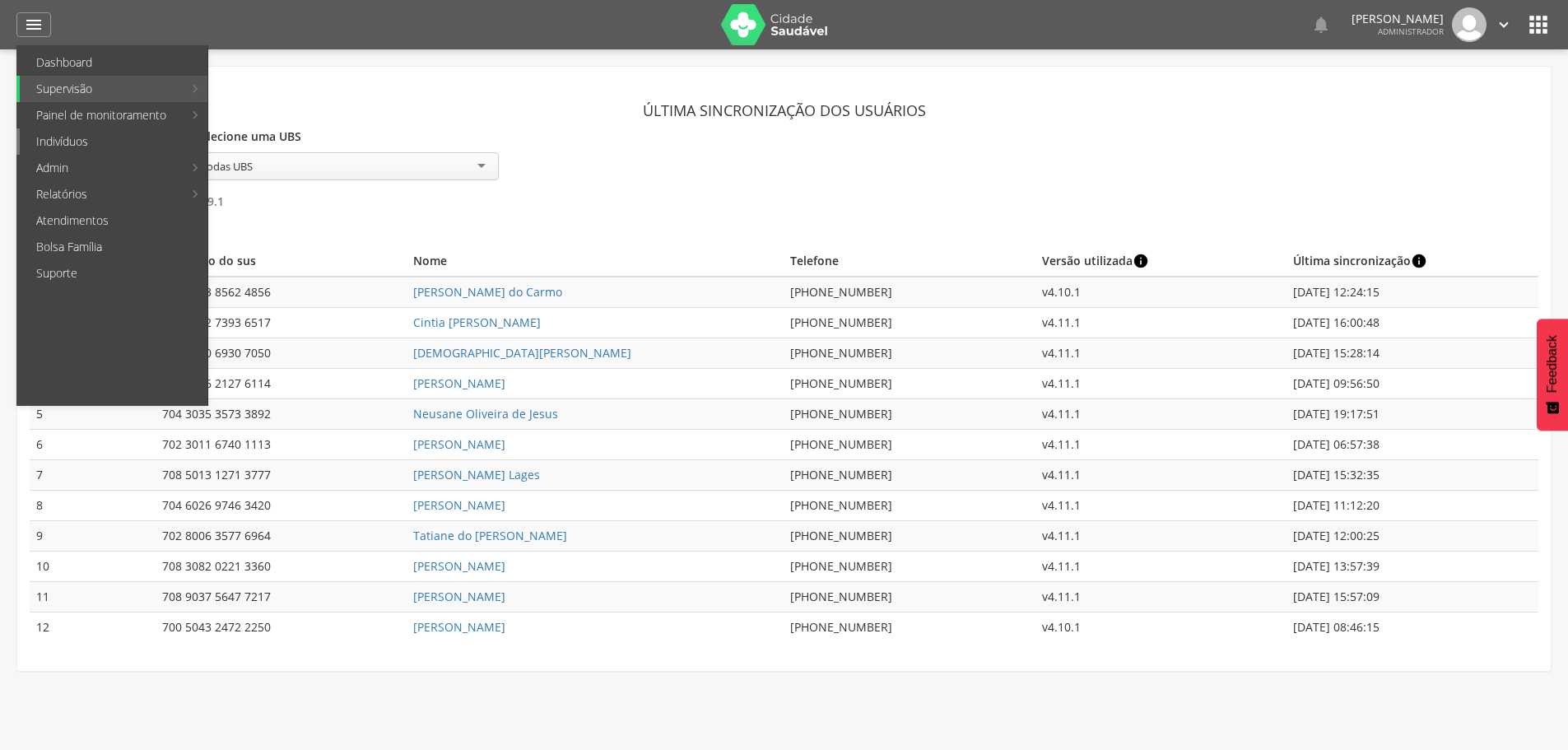
click at [61, 140] on link "Indivíduos" at bounding box center [114, 141] width 188 height 26
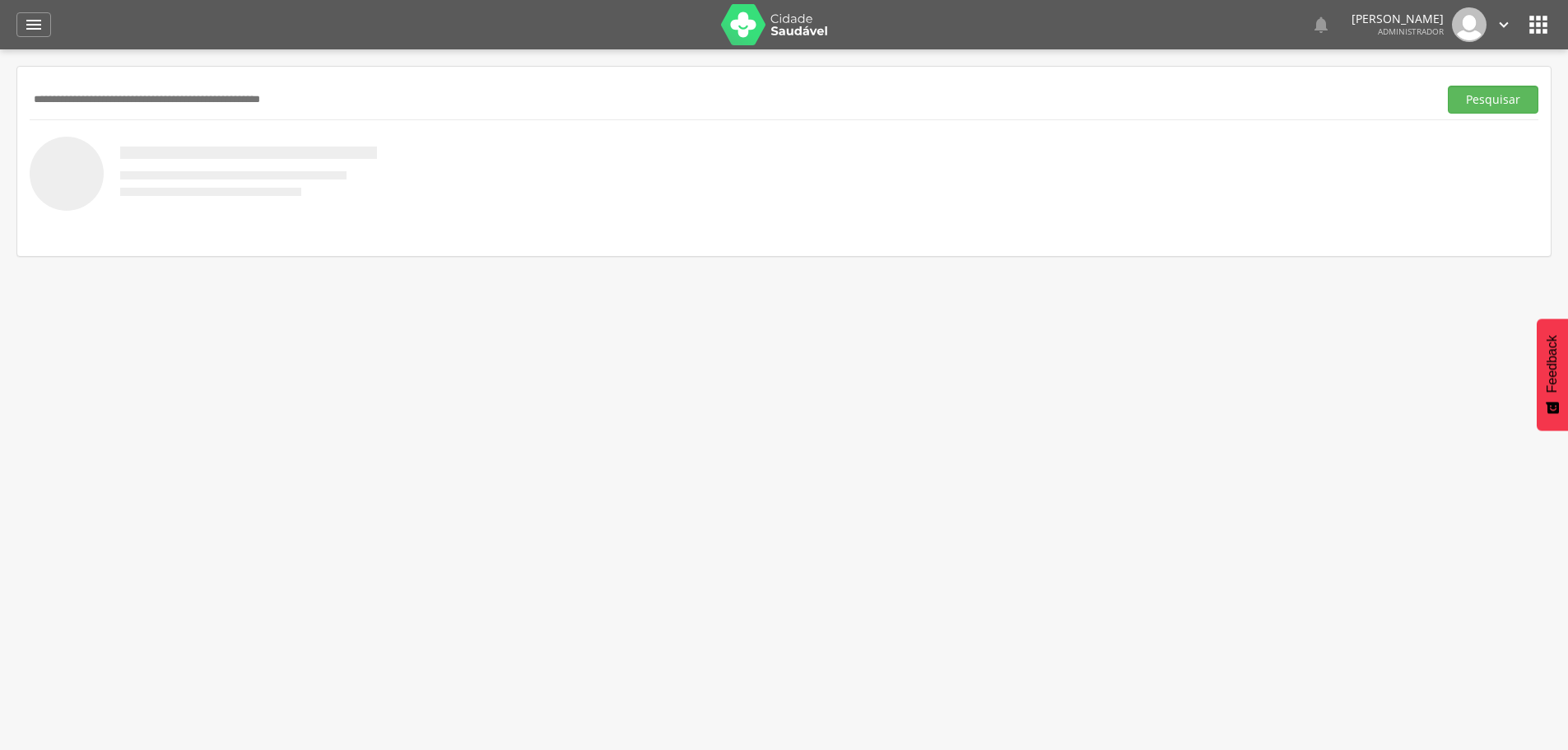
click at [590, 84] on div "Pesquisar" at bounding box center [784, 99] width 1509 height 40
click at [347, 114] on div "Pesquisar" at bounding box center [784, 99] width 1509 height 40
click at [344, 90] on input "text" at bounding box center [730, 99] width 1401 height 28
type input "**********"
click at [1488, 102] on button "Pesquisar" at bounding box center [1492, 99] width 90 height 28
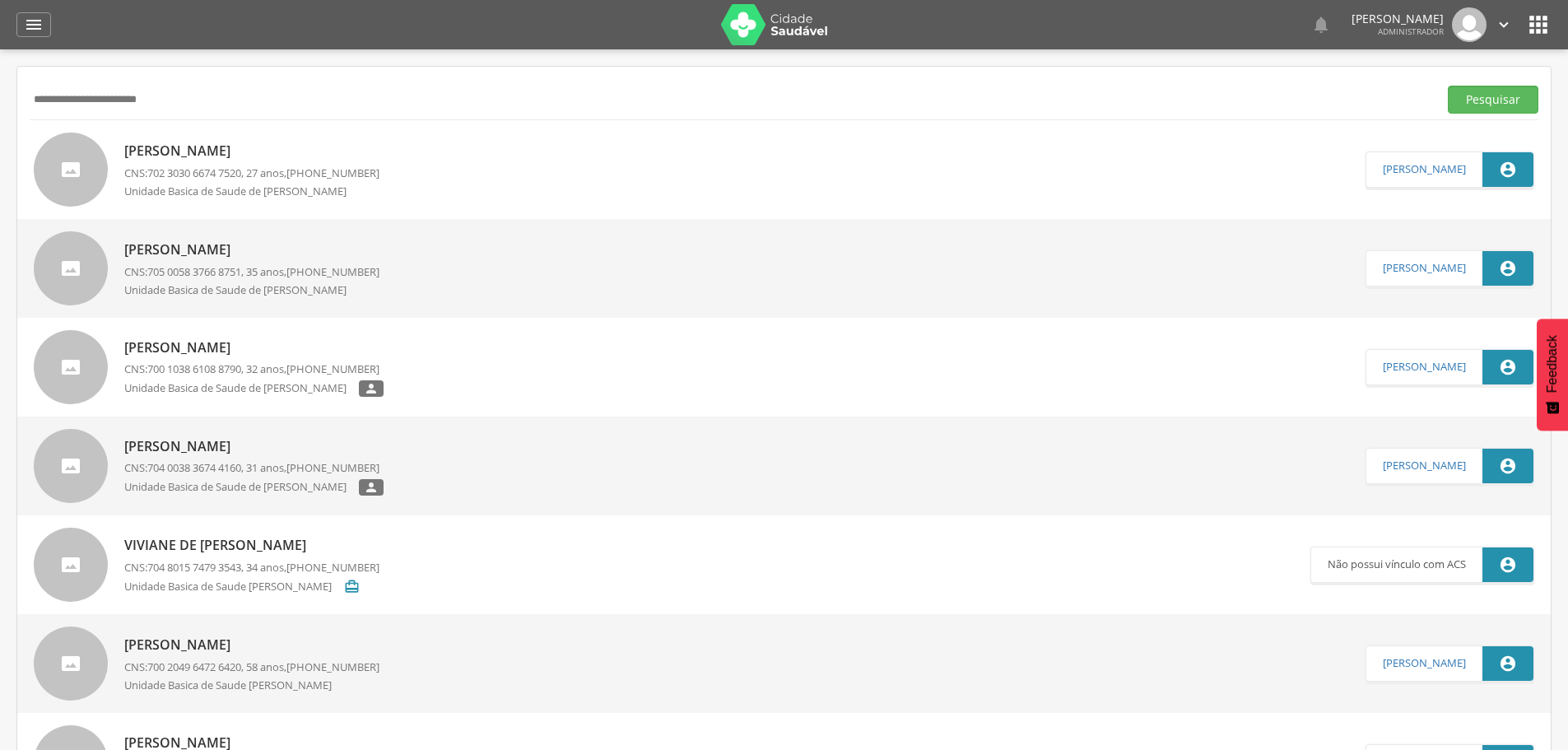
click at [241, 148] on p "[PERSON_NAME]" at bounding box center [252, 152] width 255 height 19
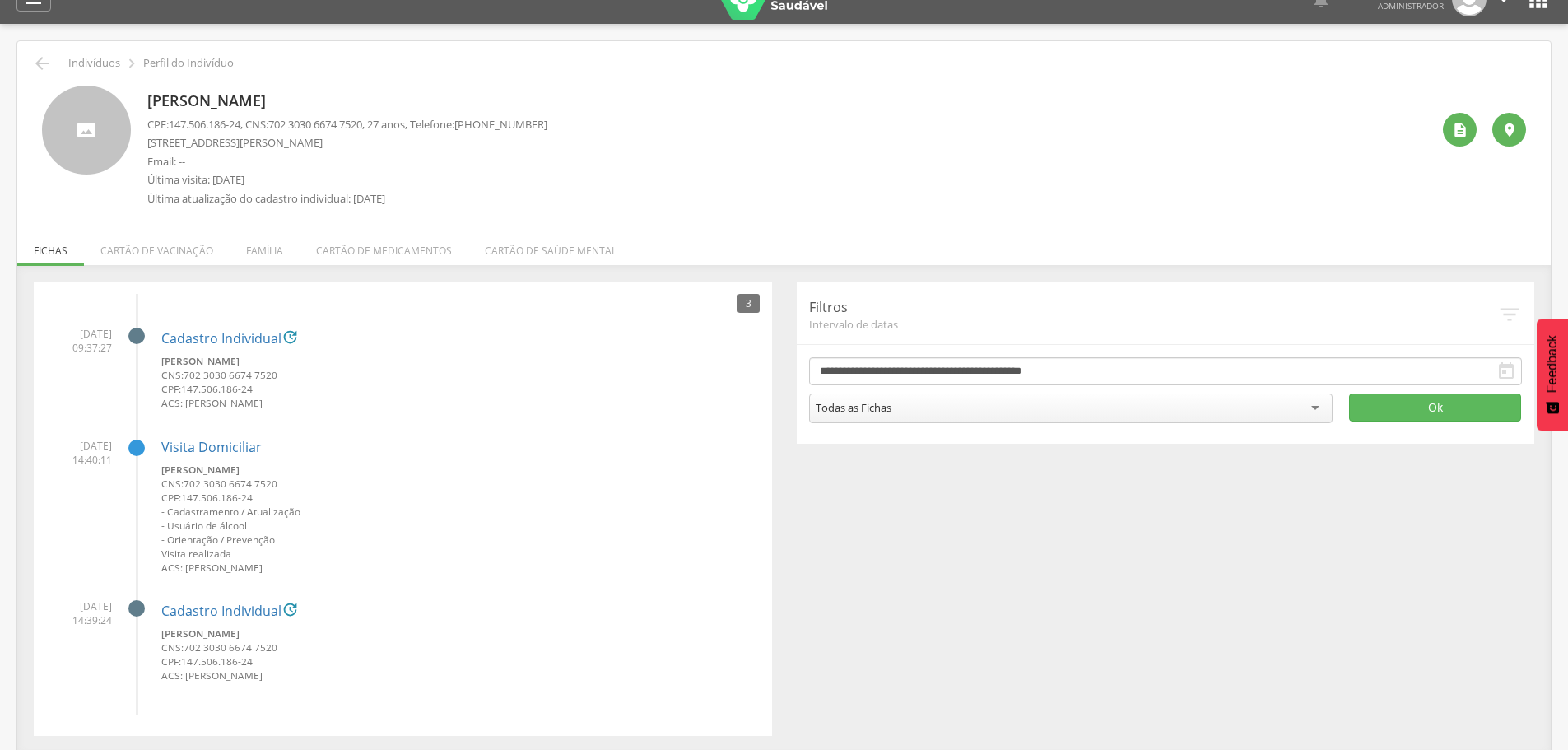
scroll to position [49, 0]
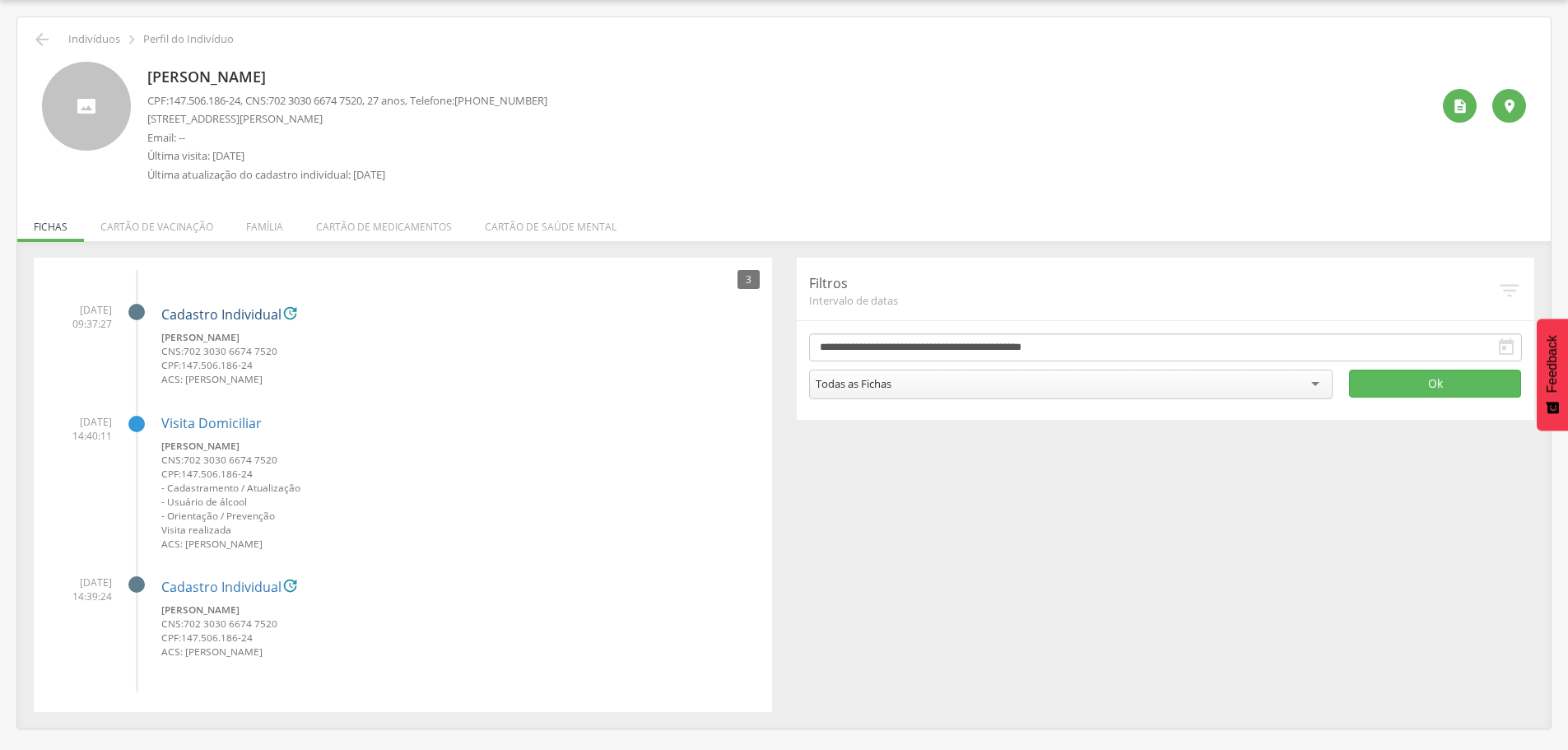
click at [200, 322] on link "Cadastro Individual" at bounding box center [221, 315] width 120 height 14
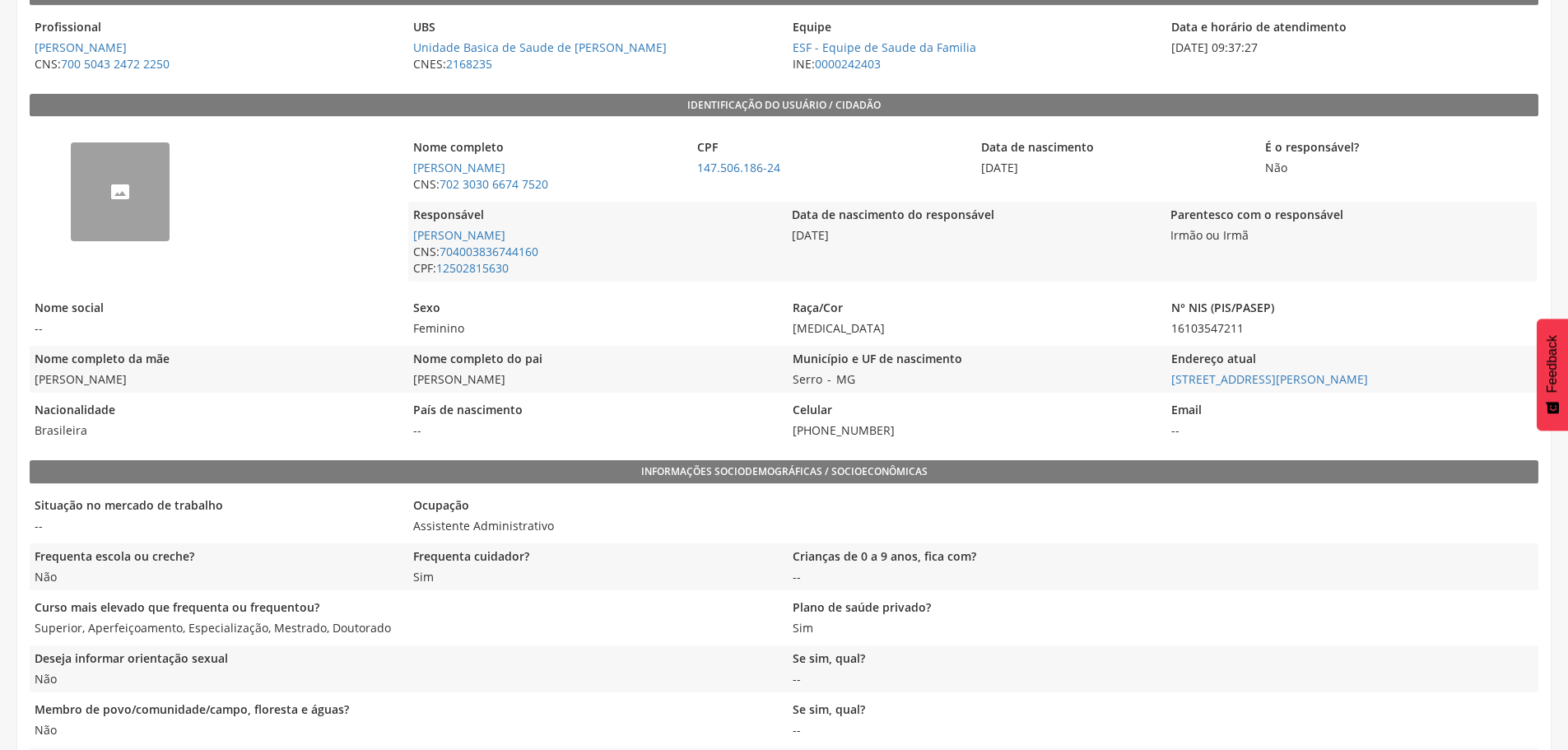
scroll to position [296, 0]
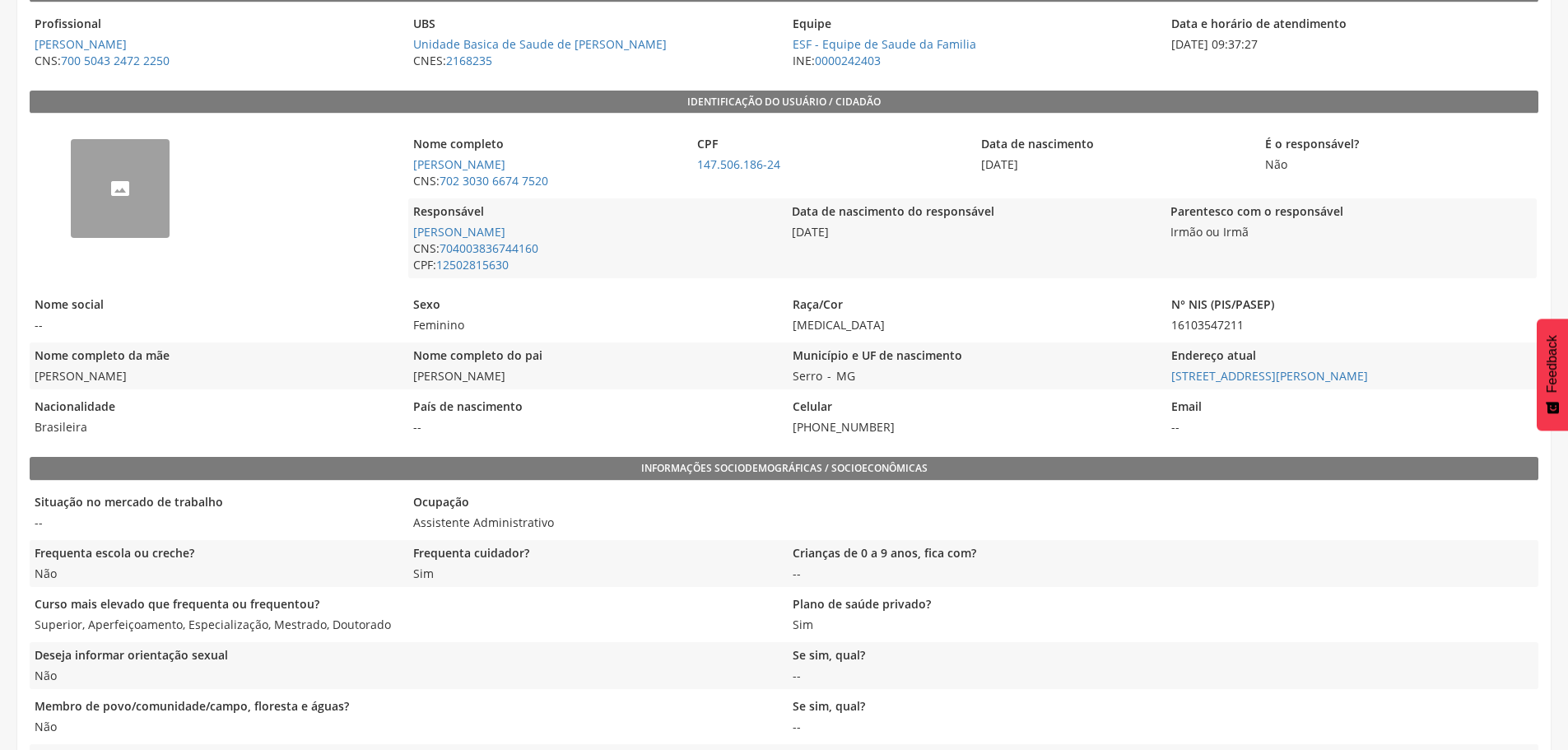
click at [873, 381] on div "Município e UF de nascimento Serro - MG" at bounding box center [972, 365] width 370 height 47
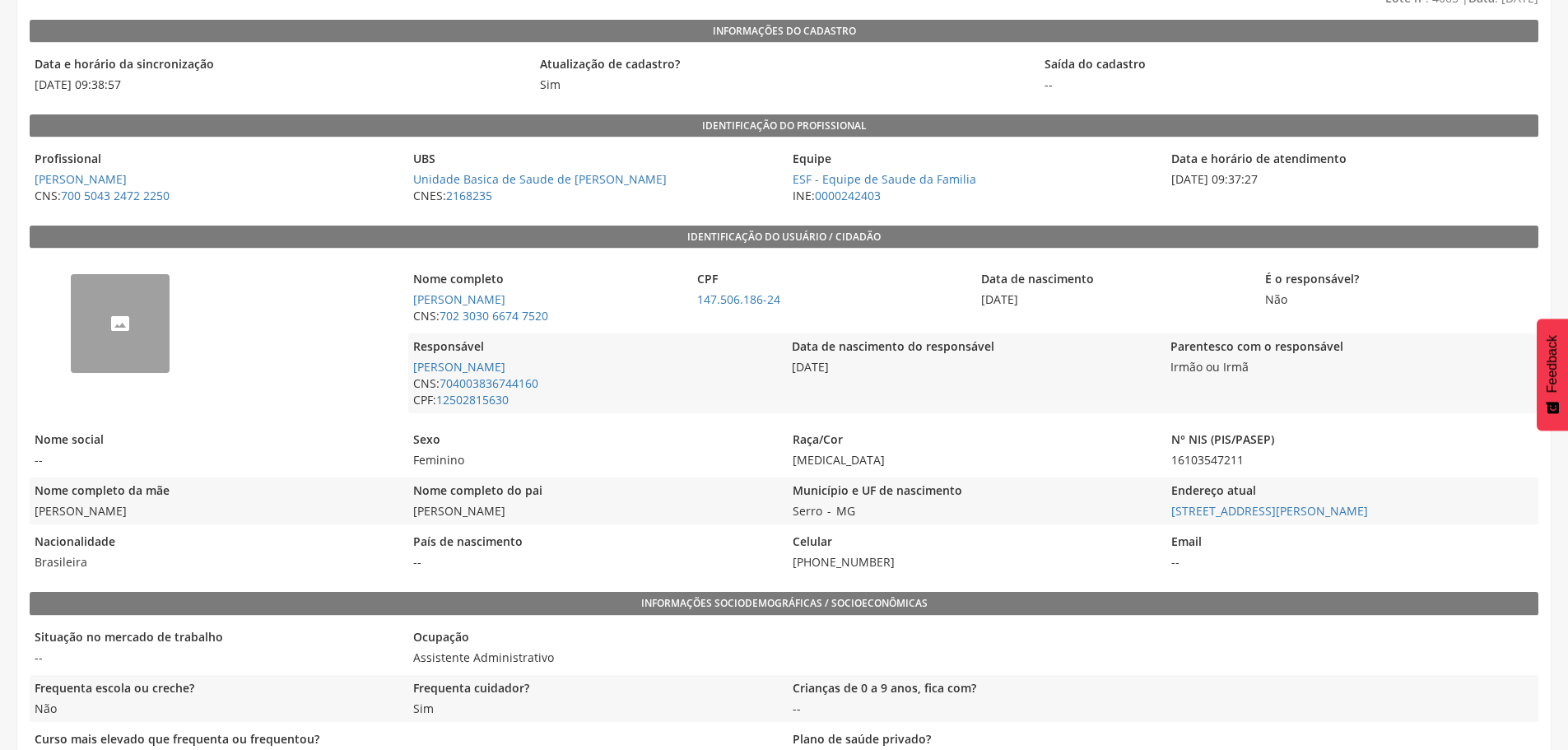
scroll to position [0, 0]
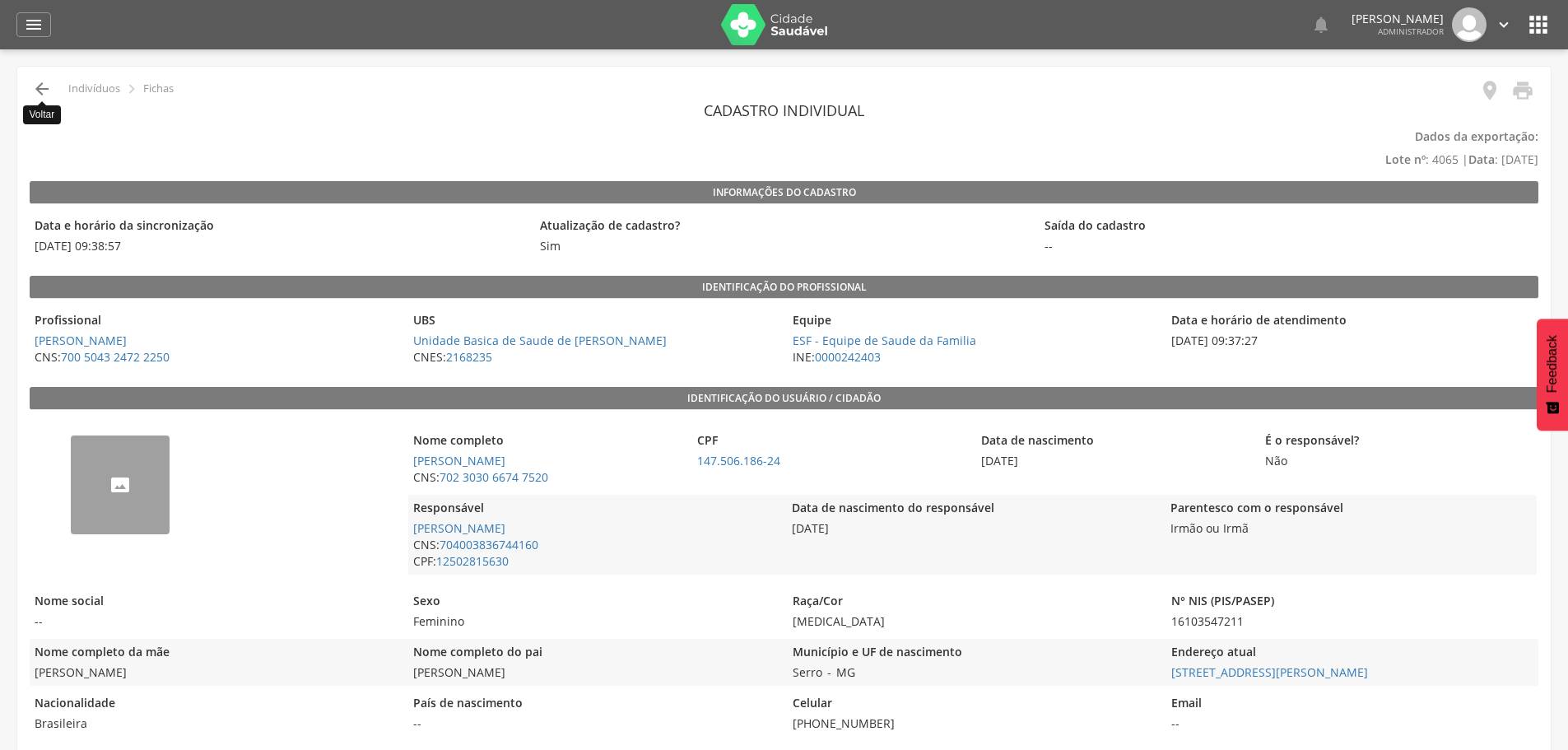
click at [49, 85] on icon "" at bounding box center [41, 88] width 20 height 20
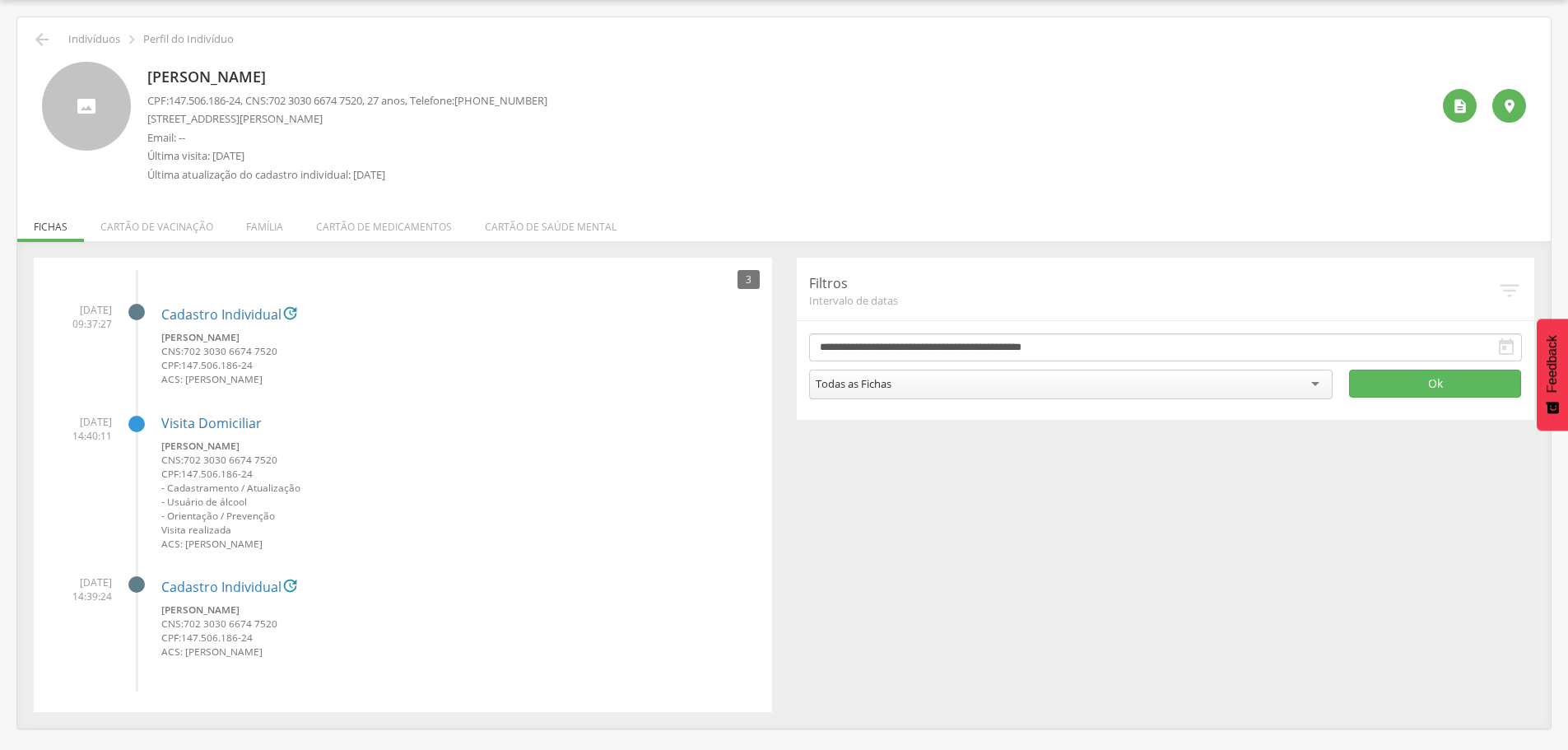
click at [1121, 386] on div "Todas as Fichas" at bounding box center [1071, 384] width 525 height 30
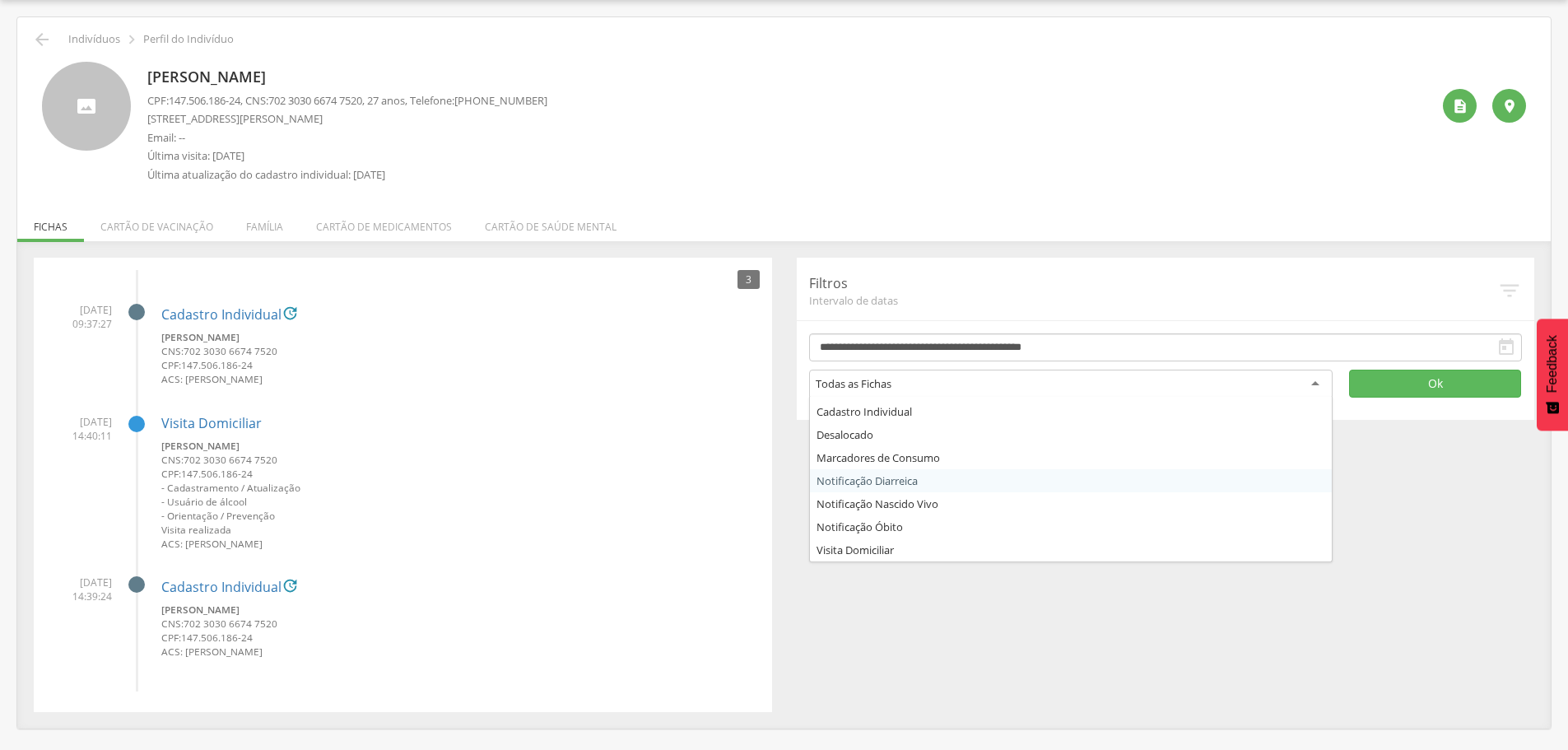
scroll to position [7, 0]
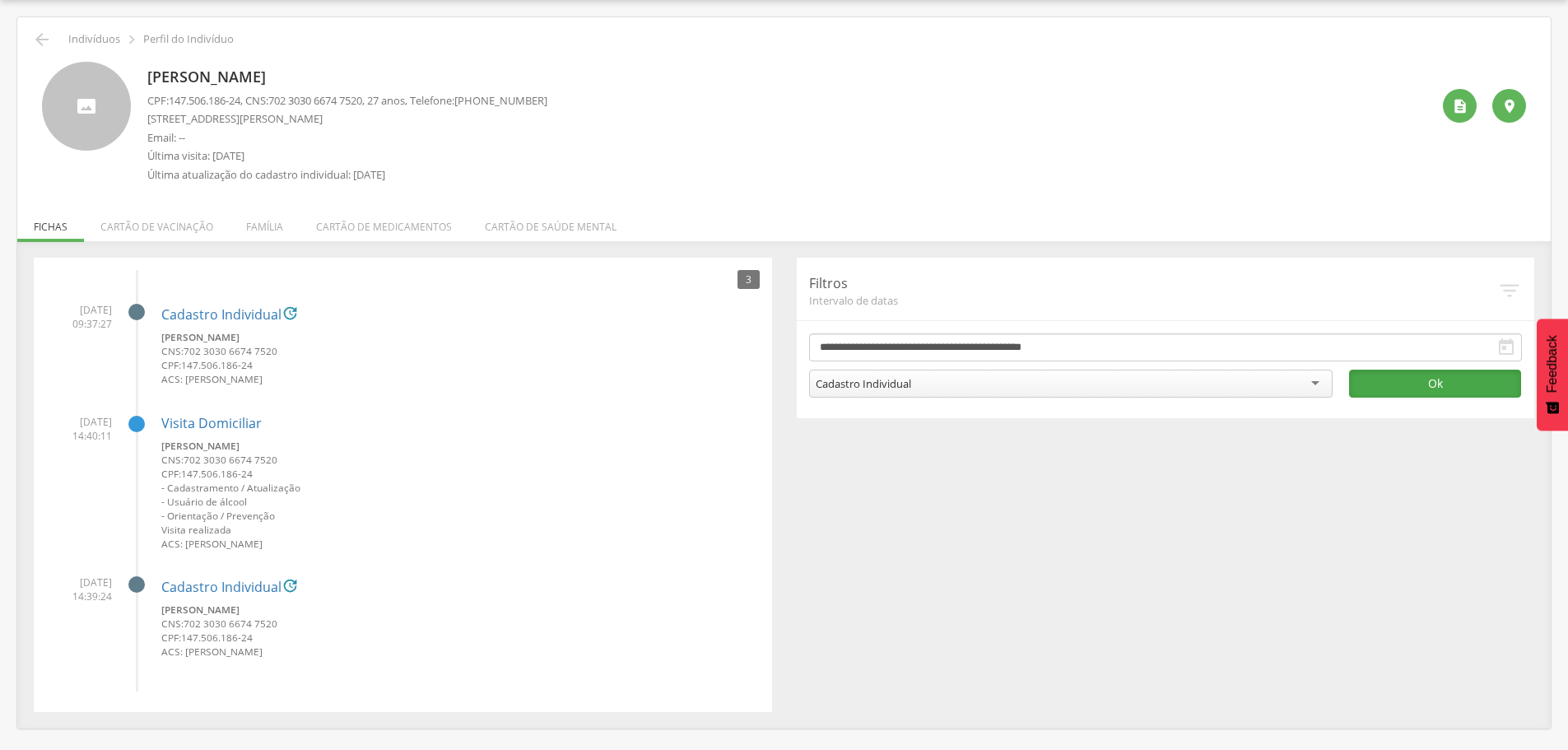
click at [1457, 393] on button "Ok" at bounding box center [1434, 383] width 172 height 28
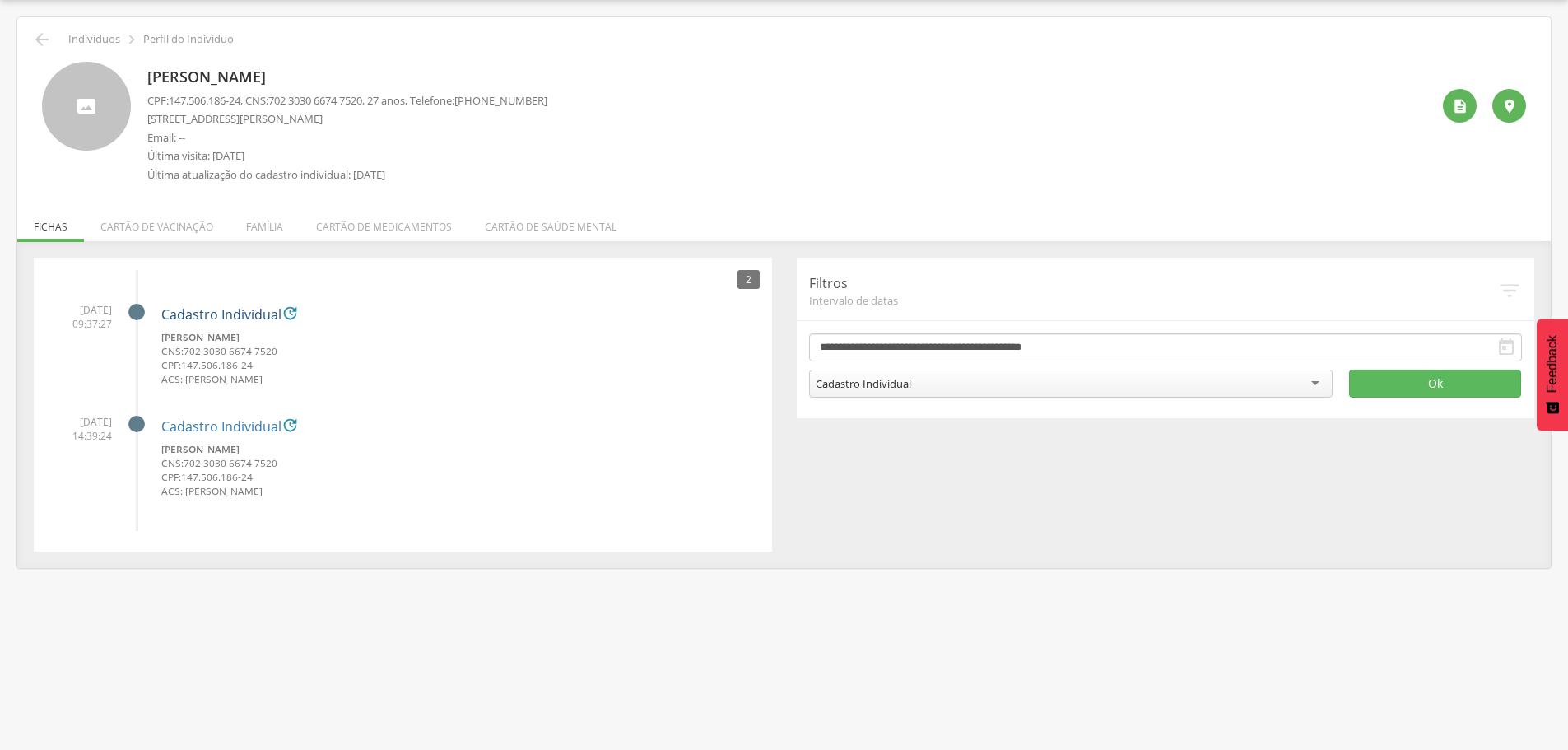
click at [223, 318] on link "Cadastro Individual" at bounding box center [221, 315] width 120 height 14
